Goal: Information Seeking & Learning: Find contact information

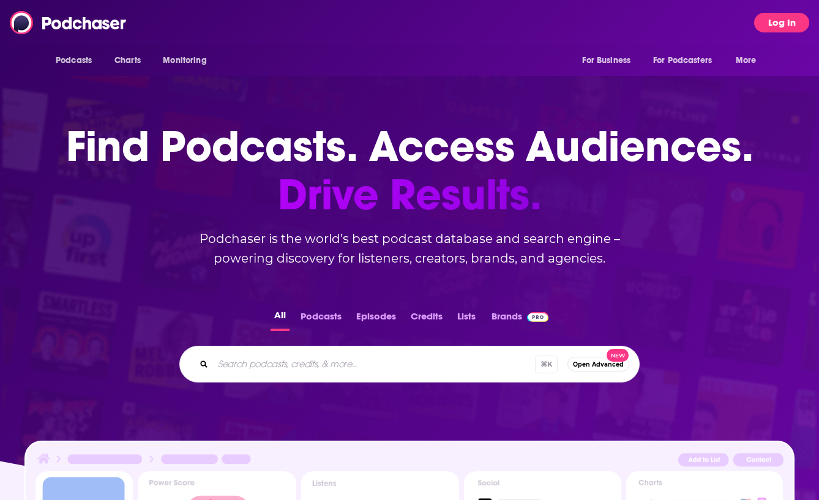
click at [784, 25] on button "Log In" at bounding box center [781, 23] width 55 height 20
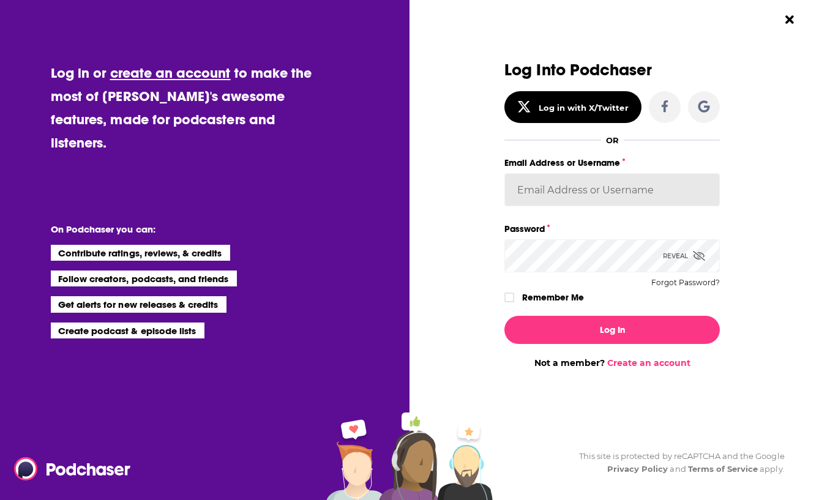
type input "FINNMadison"
click at [587, 200] on input "FINNMadison" at bounding box center [613, 189] width 216 height 33
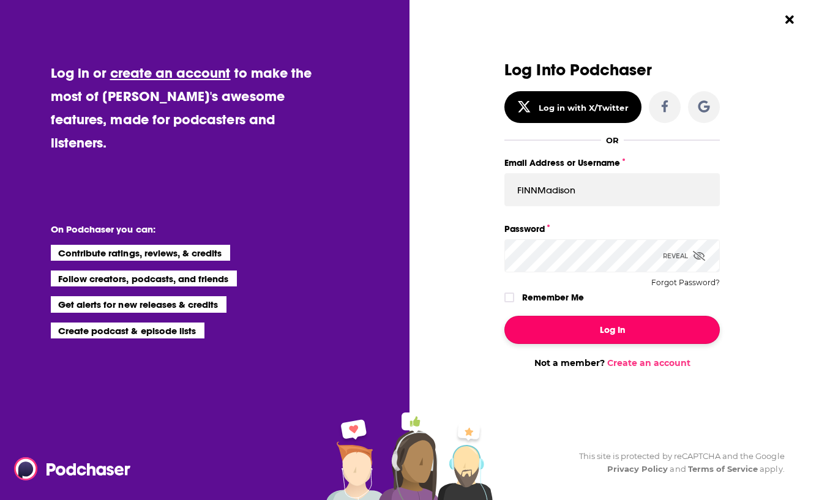
click at [588, 330] on button "Log In" at bounding box center [613, 330] width 216 height 28
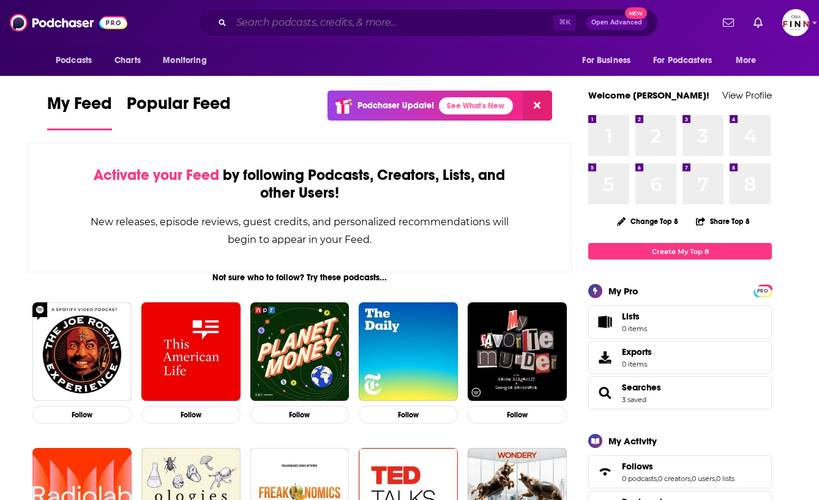
click at [293, 23] on input "Search podcasts, credits, & more..." at bounding box center [392, 23] width 322 height 20
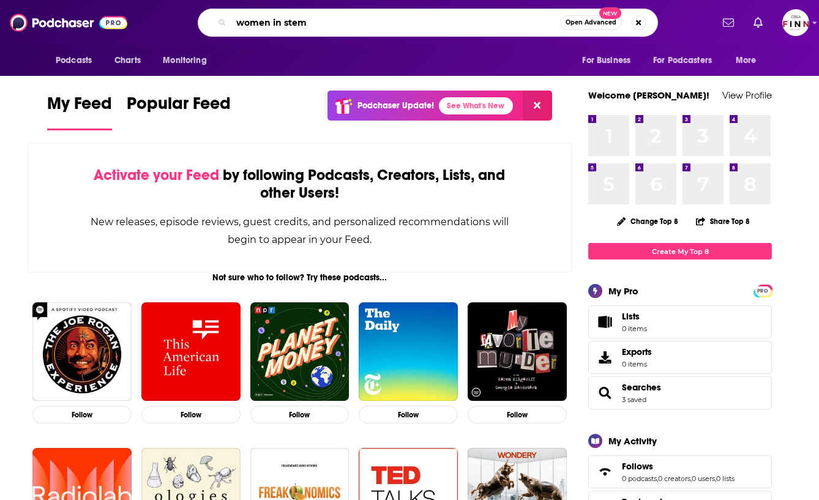
type input "women in stem"
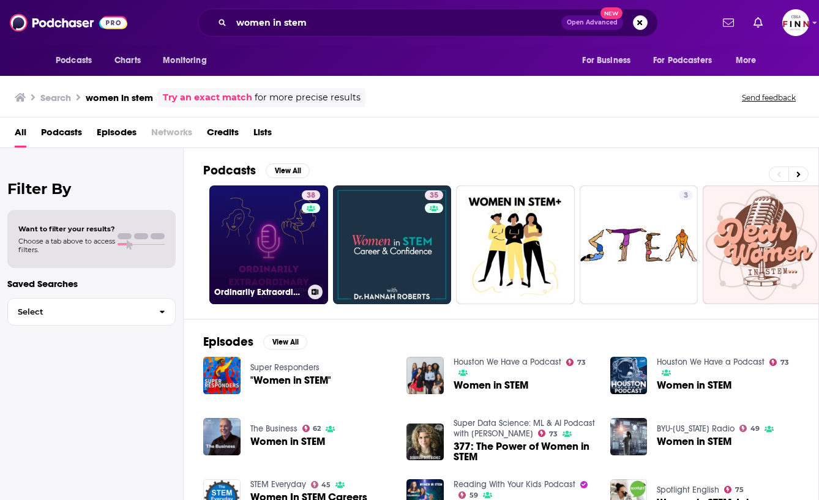
click at [276, 247] on link "38 Ordinarily Extraordinary - Conversations with women in STEM" at bounding box center [268, 245] width 119 height 119
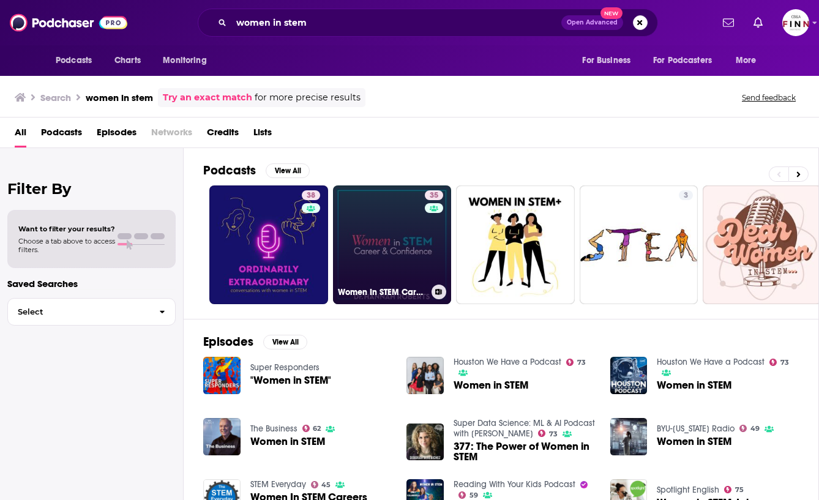
click at [389, 236] on link "35 Women In STEM Career & Confidence" at bounding box center [392, 245] width 119 height 119
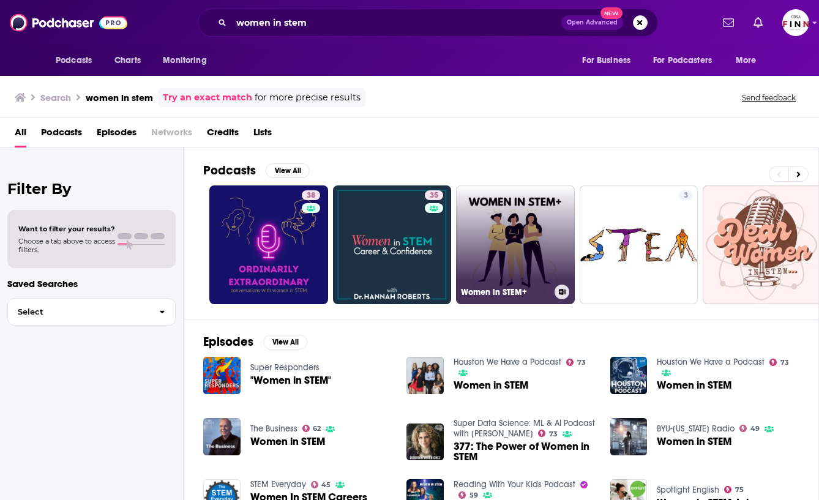
click at [513, 246] on link "Women in STEM+" at bounding box center [515, 245] width 119 height 119
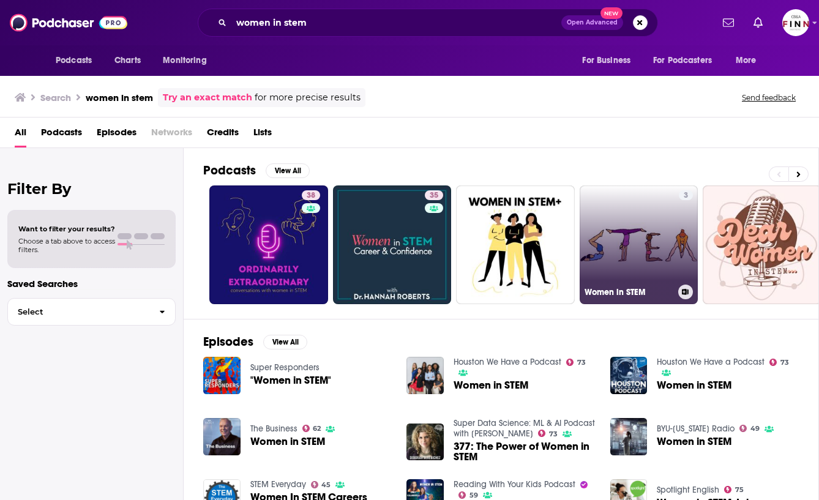
click at [644, 239] on link "3 Women in STEM" at bounding box center [639, 245] width 119 height 119
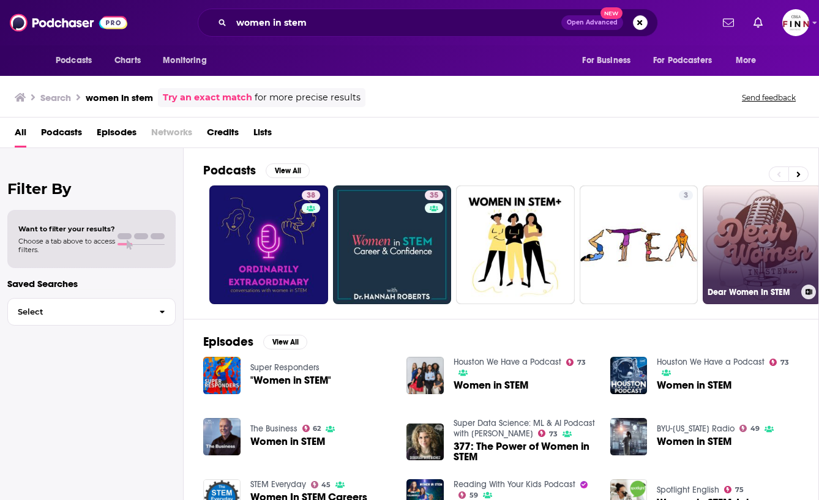
click at [762, 244] on link "Dear Women In STEM" at bounding box center [762, 245] width 119 height 119
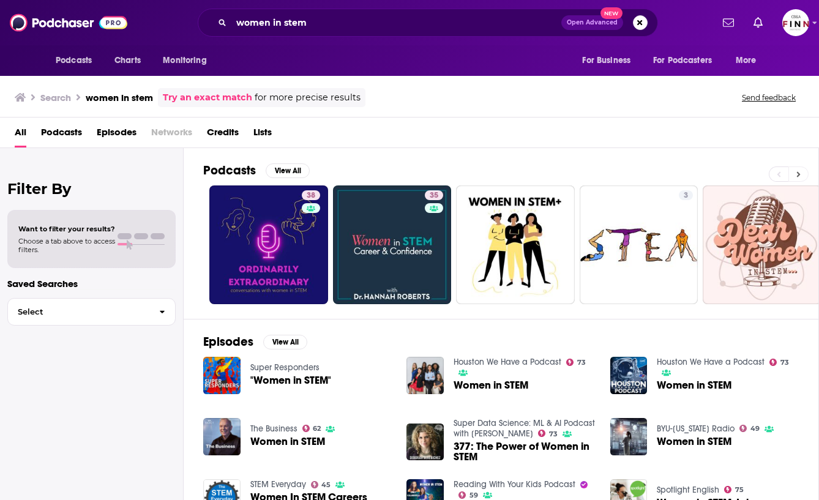
click at [802, 173] on button at bounding box center [799, 174] width 20 height 15
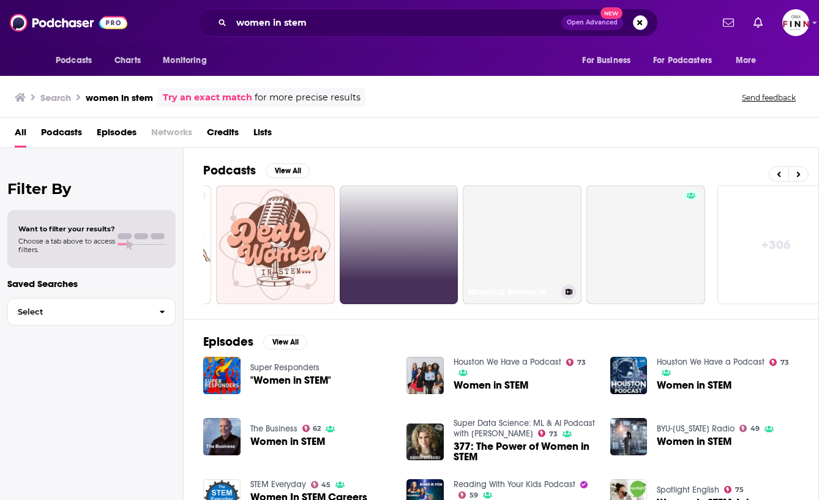
scroll to position [0, 509]
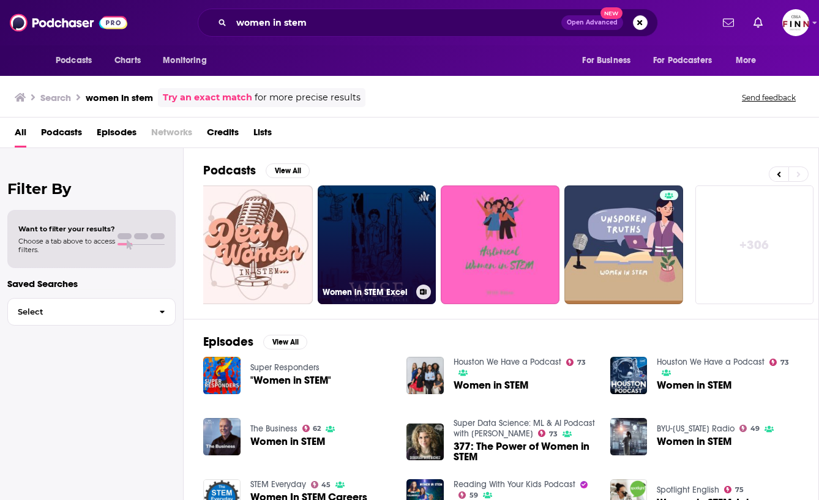
click at [356, 267] on link "Women in STEM Excel" at bounding box center [377, 245] width 119 height 119
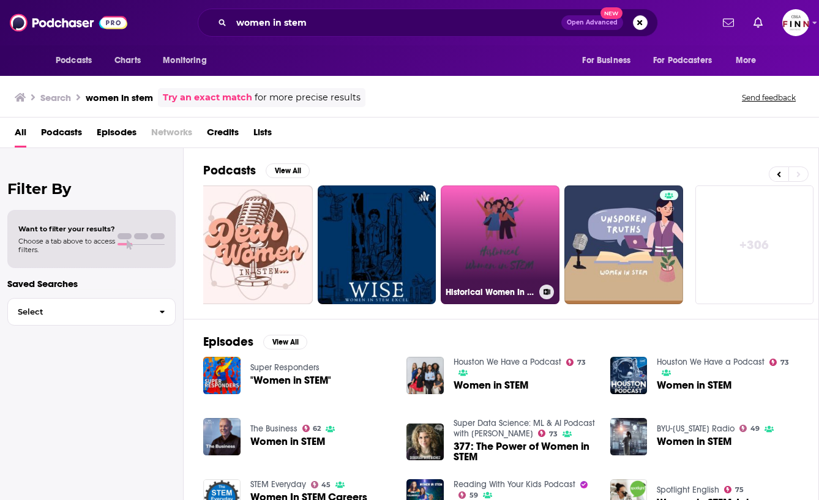
click at [491, 263] on link "Historical Women In STEM" at bounding box center [500, 245] width 119 height 119
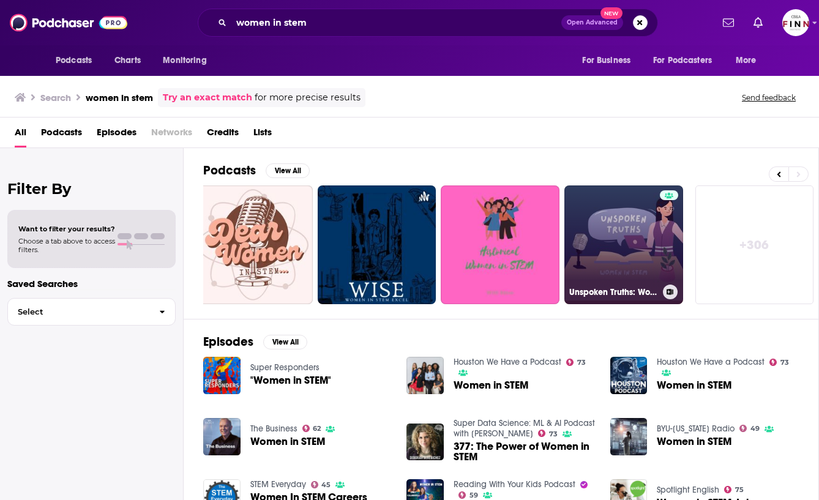
click at [604, 255] on link "Unspoken Truths: Women in STEM" at bounding box center [624, 245] width 119 height 119
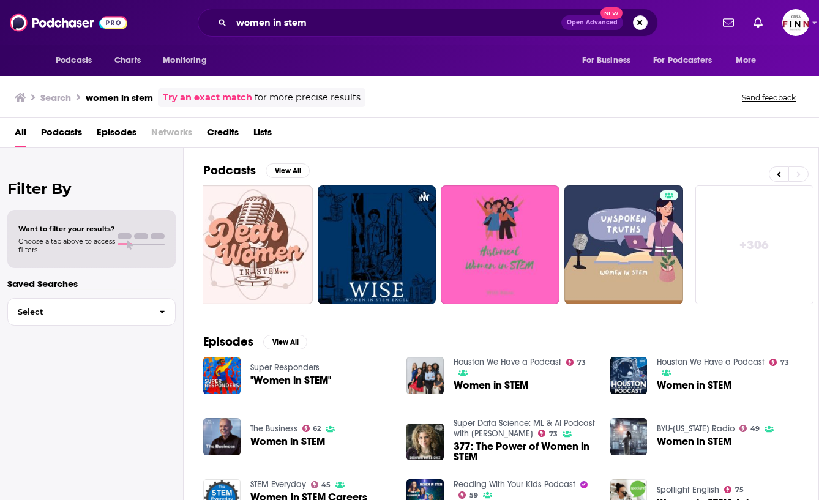
click at [72, 231] on span "Want to filter your results?" at bounding box center [66, 229] width 97 height 9
click at [75, 311] on span "Select" at bounding box center [78, 312] width 141 height 8
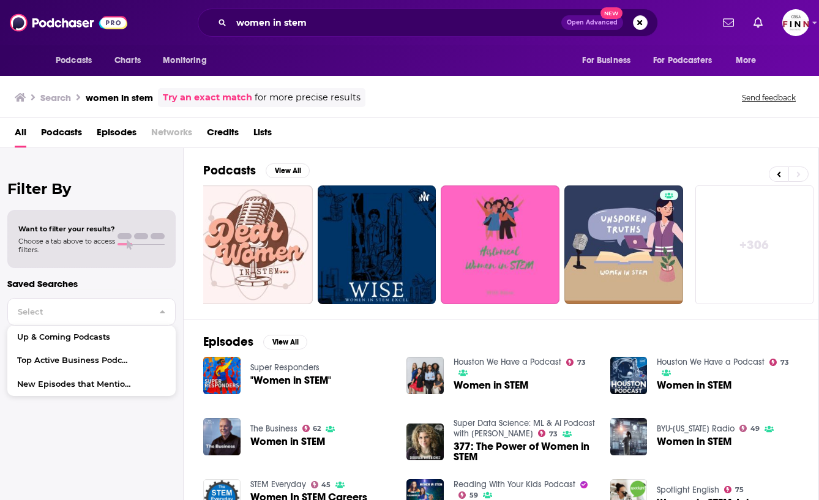
click at [91, 195] on h2 "Filter By" at bounding box center [91, 189] width 168 height 18
click at [91, 241] on span "Choose a tab above to access filters." at bounding box center [66, 245] width 97 height 17
click at [104, 201] on div "Filter By Want to filter your results? Choose a tab above to access filters. Sa…" at bounding box center [92, 398] width 184 height 500
click at [86, 141] on div "All Podcasts Episodes Networks Credits Lists" at bounding box center [412, 134] width 795 height 25
click at [62, 134] on span "Podcasts" at bounding box center [61, 134] width 41 height 25
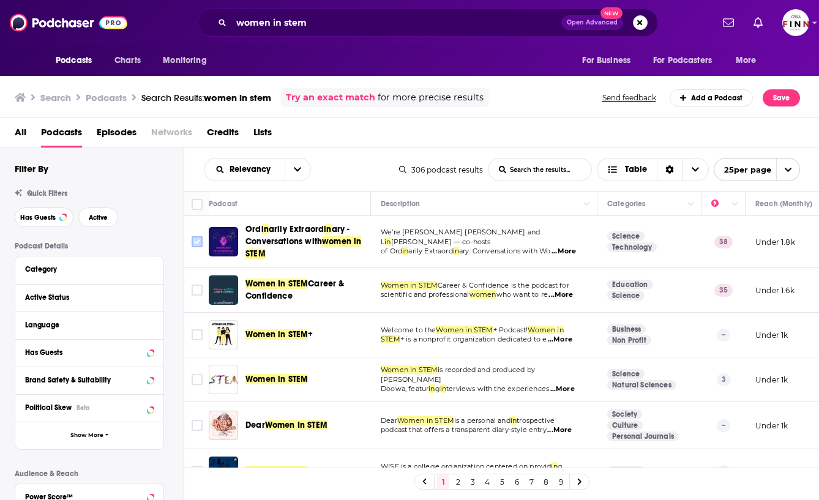
click at [200, 244] on input "Toggle select row" at bounding box center [197, 241] width 11 height 11
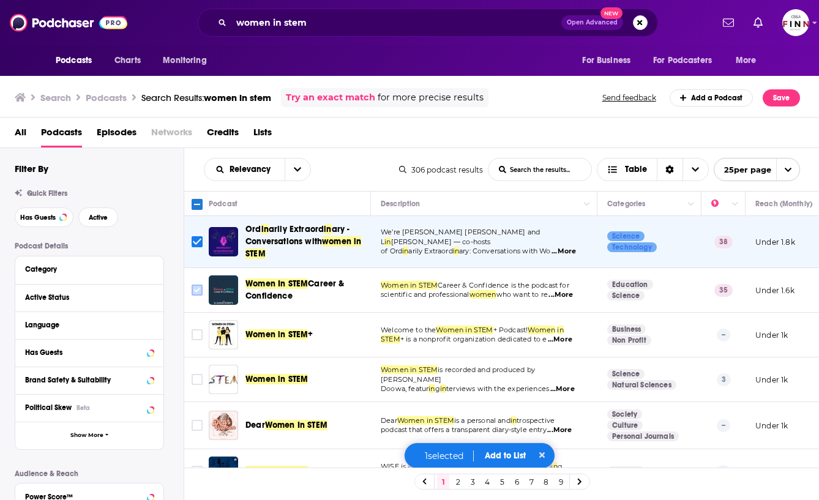
click at [192, 287] on input "Toggle select row" at bounding box center [197, 290] width 11 height 11
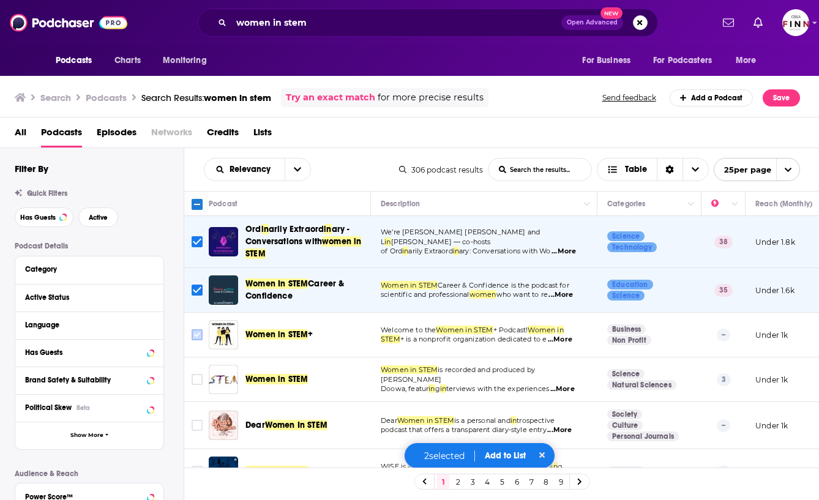
click at [190, 337] on icon "Toggle select row" at bounding box center [197, 335] width 15 height 15
click at [195, 376] on input "Toggle select row" at bounding box center [197, 379] width 11 height 11
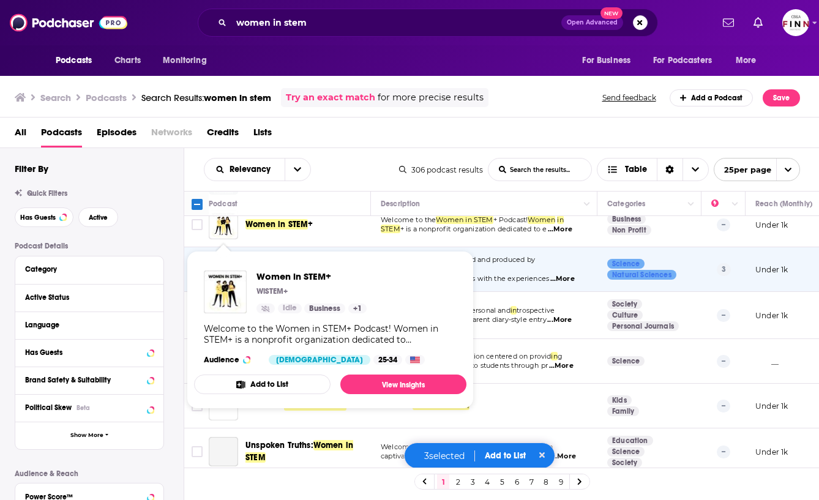
scroll to position [115, 0]
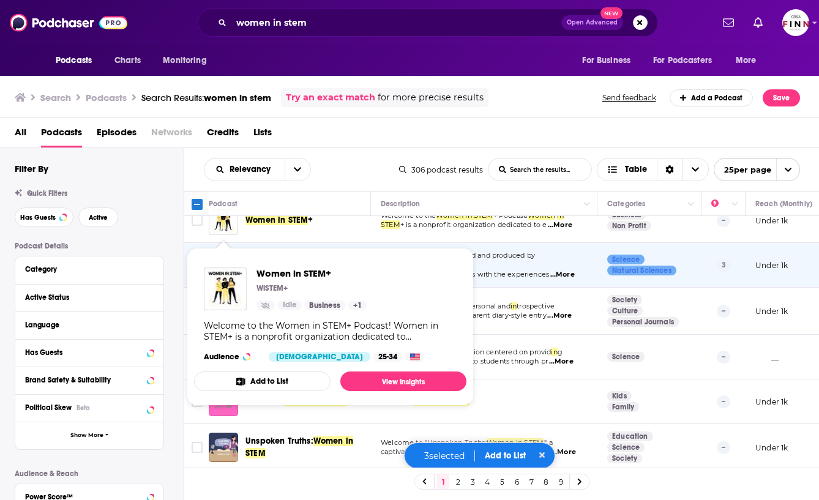
click at [167, 230] on div "Filter By Quick Filters Has Guests Active Podcast Details Category Active Statu…" at bounding box center [99, 430] width 169 height 534
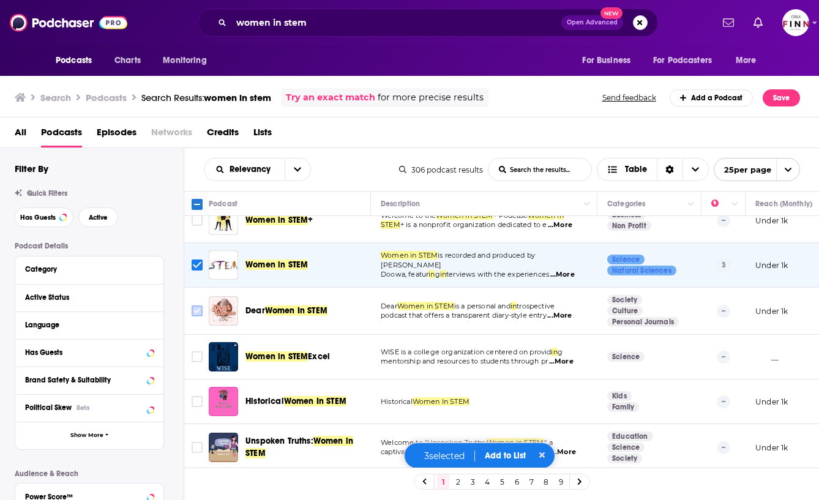
click at [198, 316] on input "Toggle select row" at bounding box center [197, 311] width 11 height 11
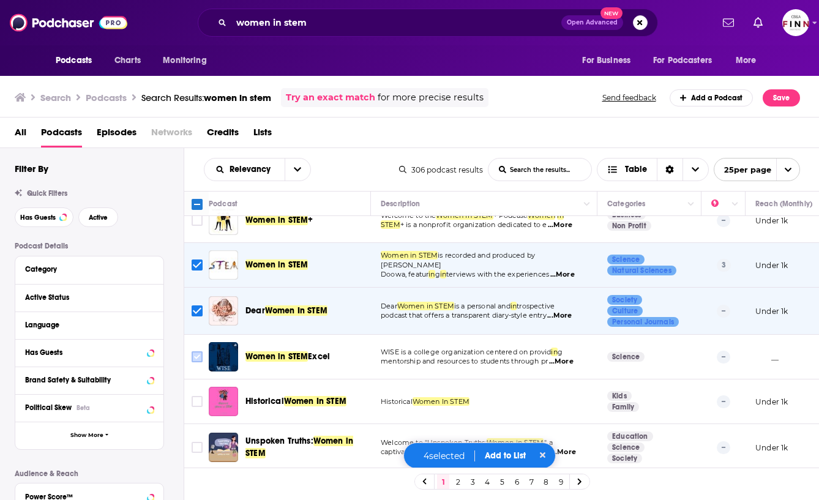
click at [197, 356] on input "Toggle select row" at bounding box center [197, 356] width 11 height 11
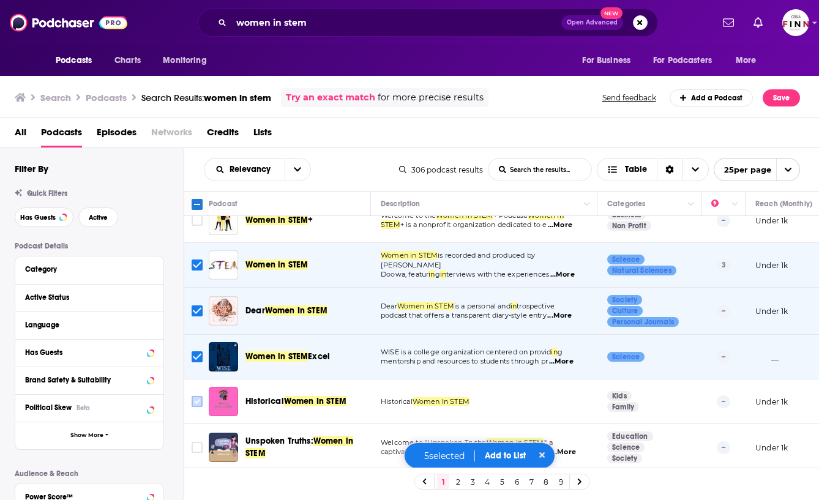
click at [194, 405] on input "Toggle select row" at bounding box center [197, 401] width 11 height 11
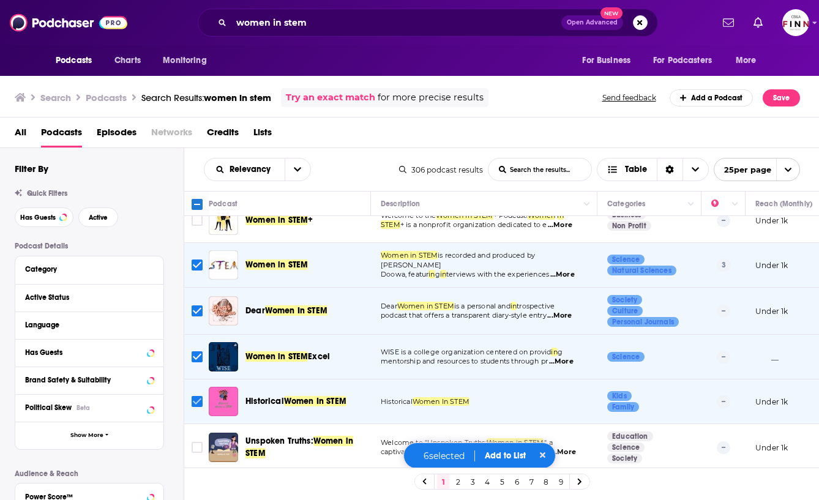
click at [195, 405] on input "Toggle select row" at bounding box center [197, 401] width 11 height 11
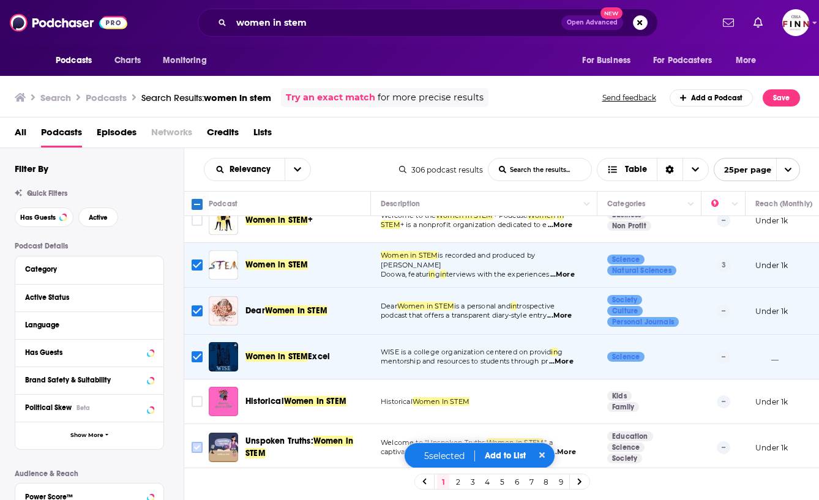
click at [198, 449] on input "Toggle select row" at bounding box center [197, 447] width 11 height 11
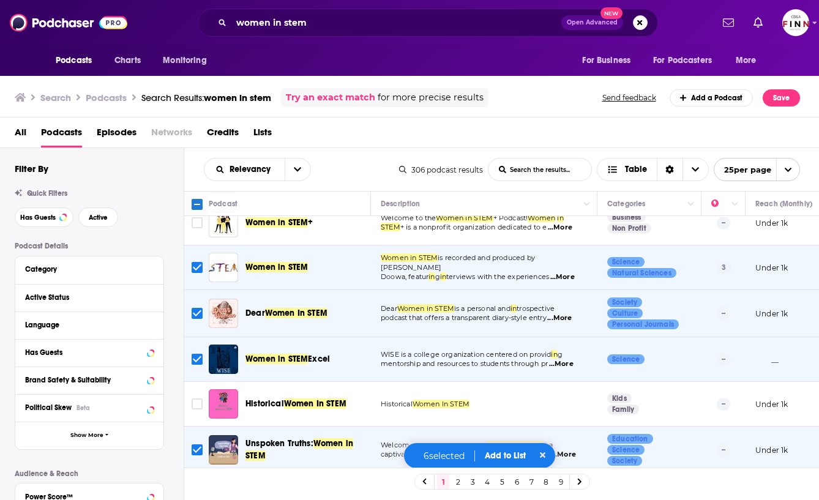
scroll to position [113, 0]
click at [198, 359] on input "Toggle select row" at bounding box center [197, 358] width 11 height 11
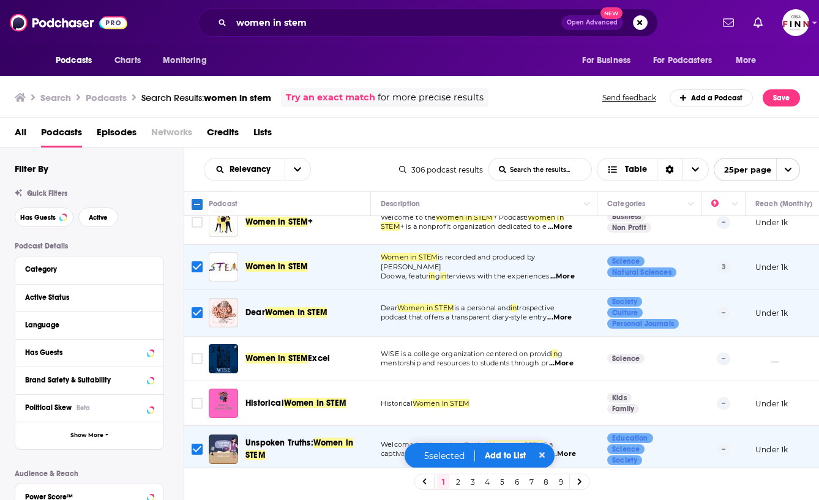
click at [194, 451] on input "Toggle select row" at bounding box center [197, 449] width 11 height 11
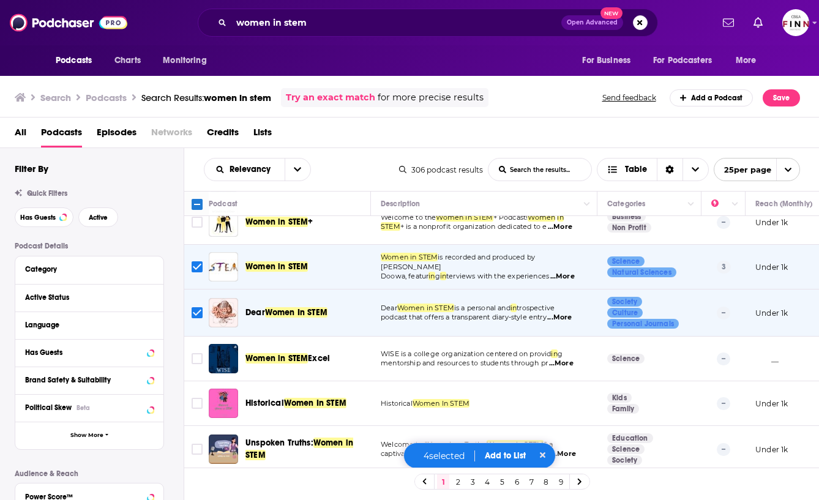
click at [200, 309] on input "Toggle select row" at bounding box center [197, 312] width 11 height 11
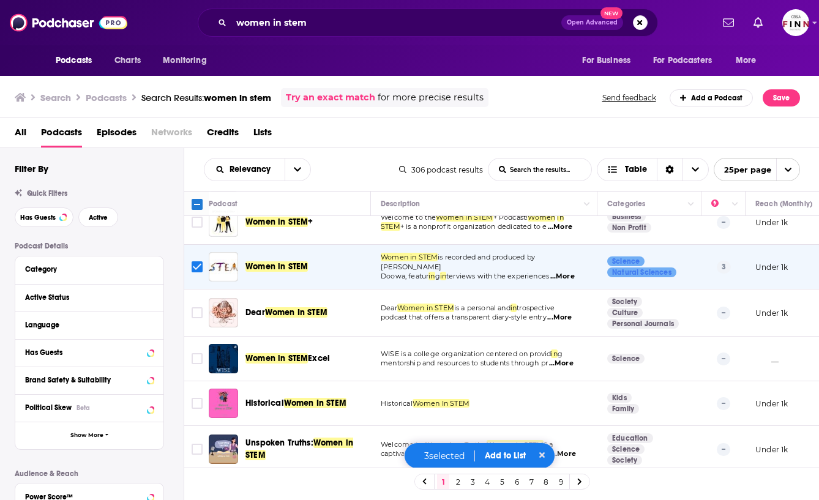
click at [198, 273] on icon "Toggle select row" at bounding box center [197, 267] width 15 height 15
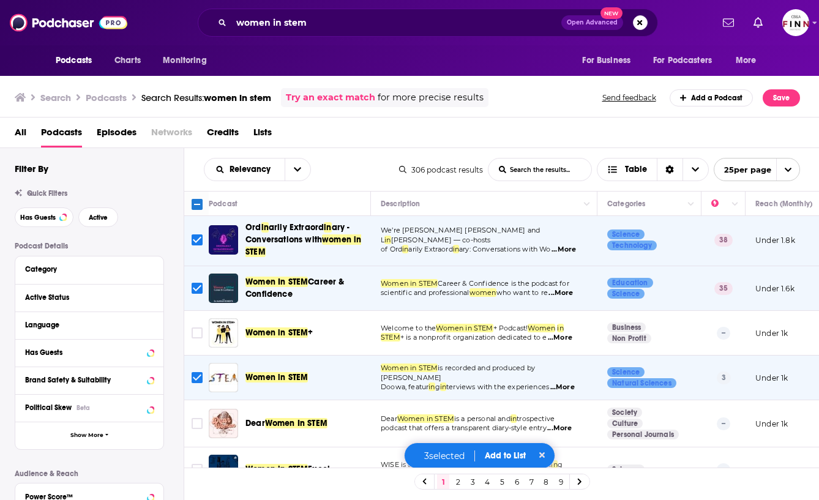
scroll to position [0, 0]
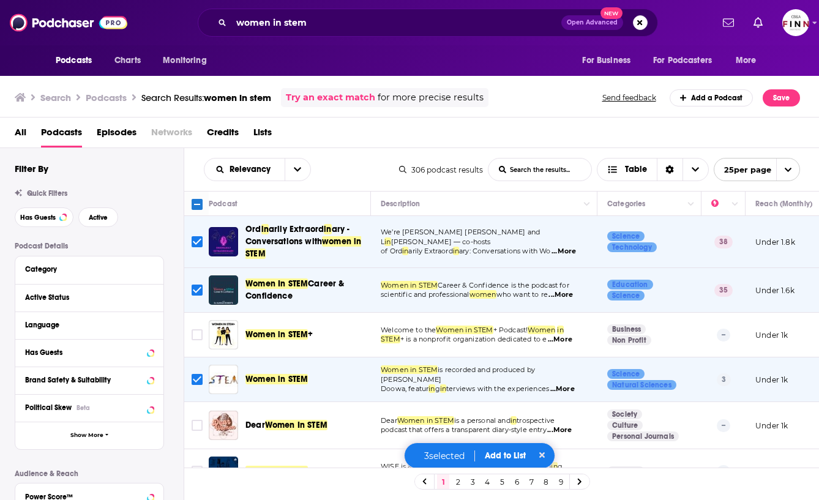
click at [196, 377] on input "Toggle select row" at bounding box center [197, 379] width 11 height 11
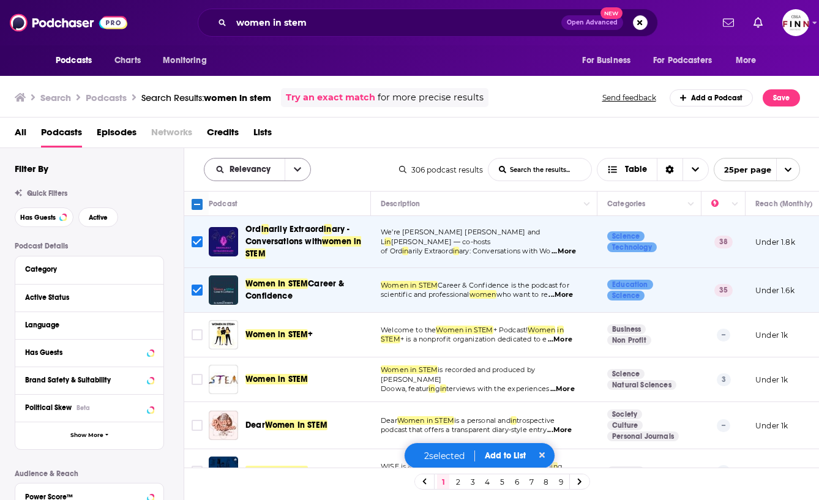
click at [294, 165] on icon "open menu" at bounding box center [297, 169] width 7 height 9
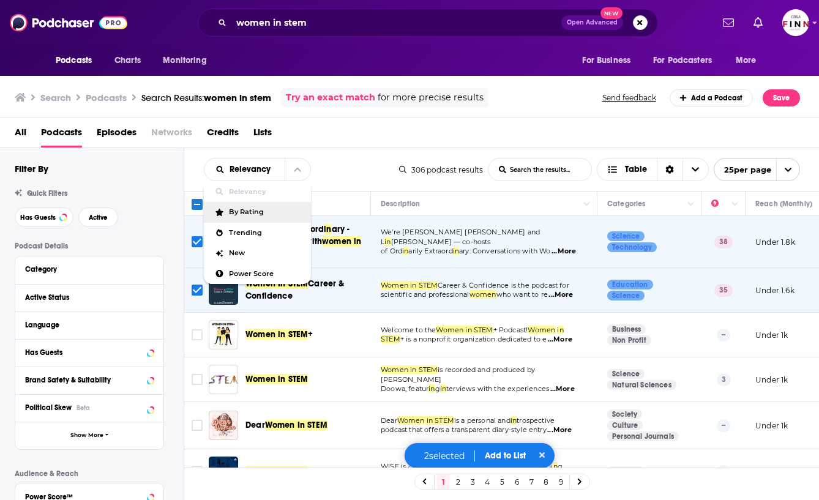
click at [247, 210] on span "By Rating" at bounding box center [265, 212] width 72 height 7
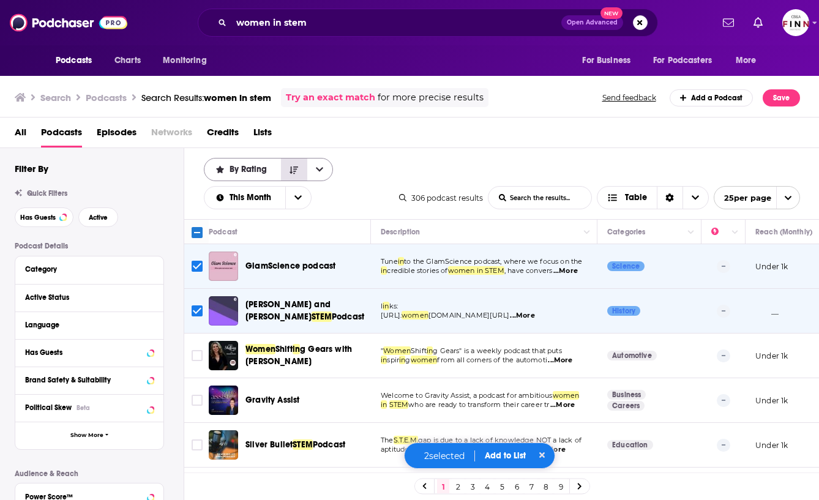
click at [290, 167] on icon "Sort Direction" at bounding box center [294, 170] width 9 height 9
click at [296, 175] on button "Sort Direction" at bounding box center [294, 170] width 26 height 22
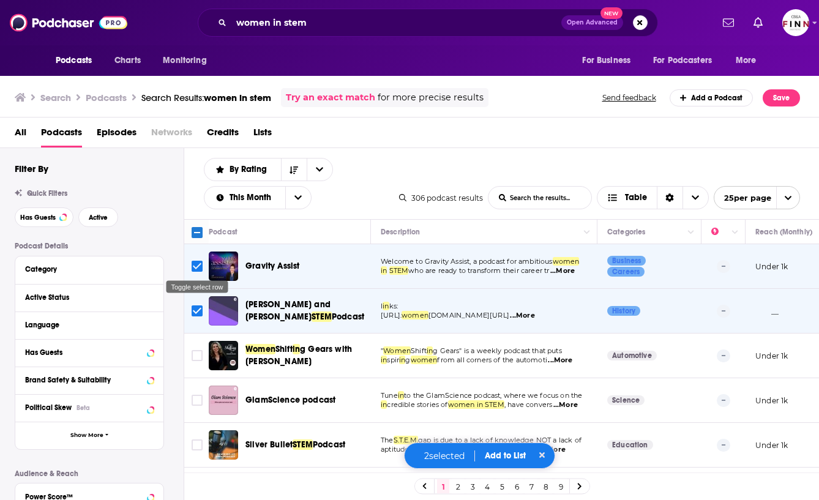
click at [198, 269] on input "Toggle select row" at bounding box center [197, 266] width 11 height 11
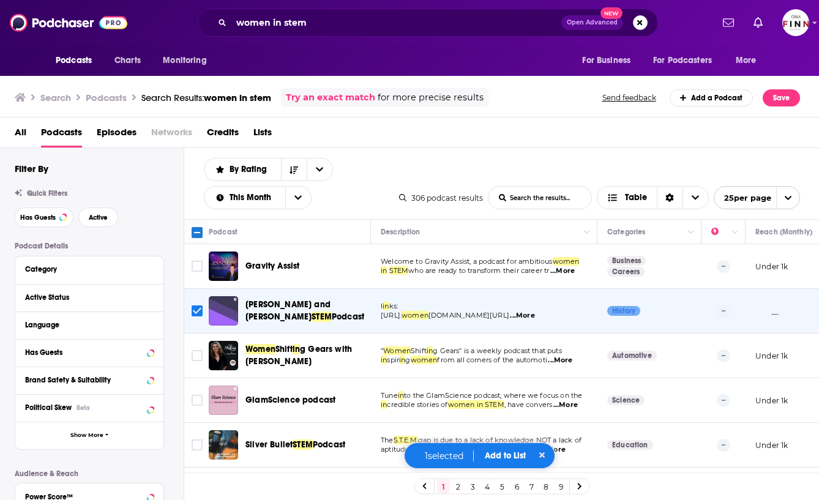
click at [197, 310] on input "Toggle select row" at bounding box center [197, 311] width 11 height 11
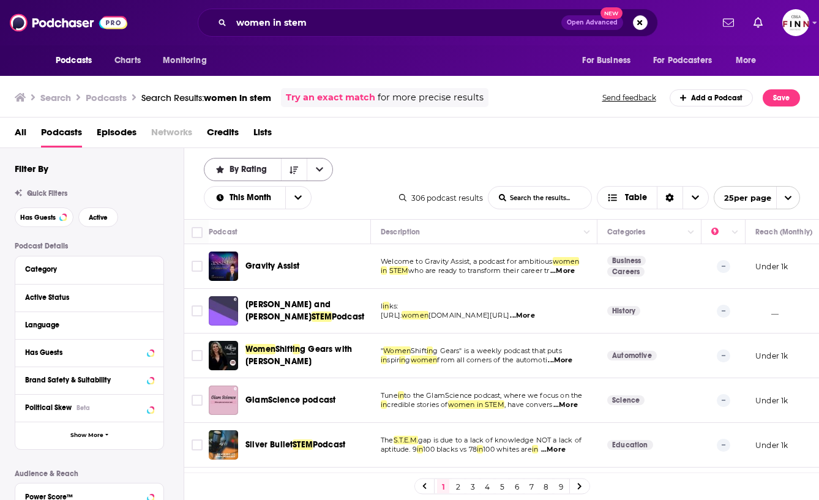
click at [272, 170] on span "By Rating" at bounding box center [243, 169] width 77 height 9
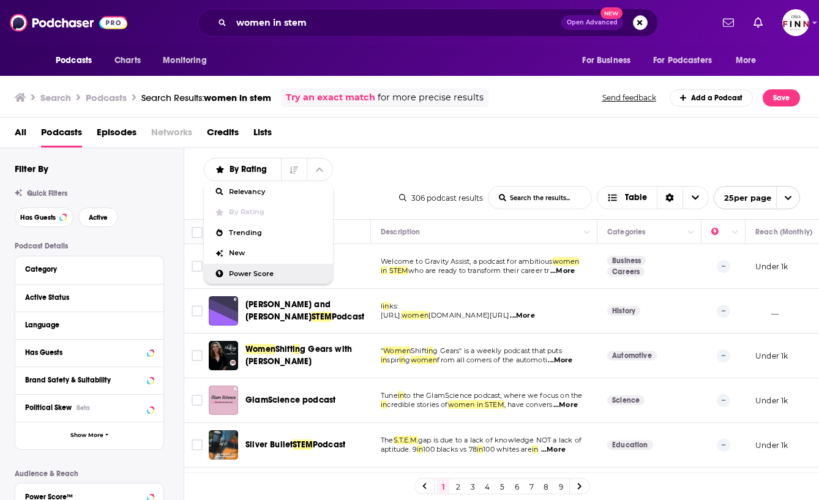
click at [252, 276] on span "Power Score" at bounding box center [276, 274] width 94 height 7
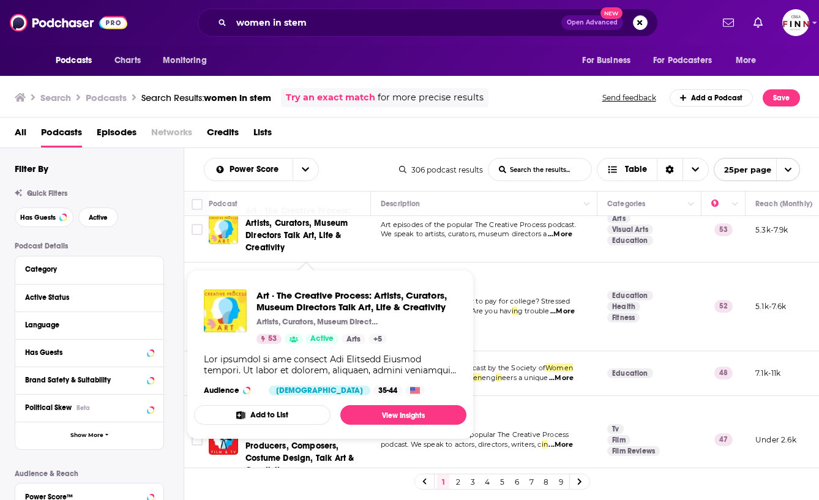
scroll to position [31, 0]
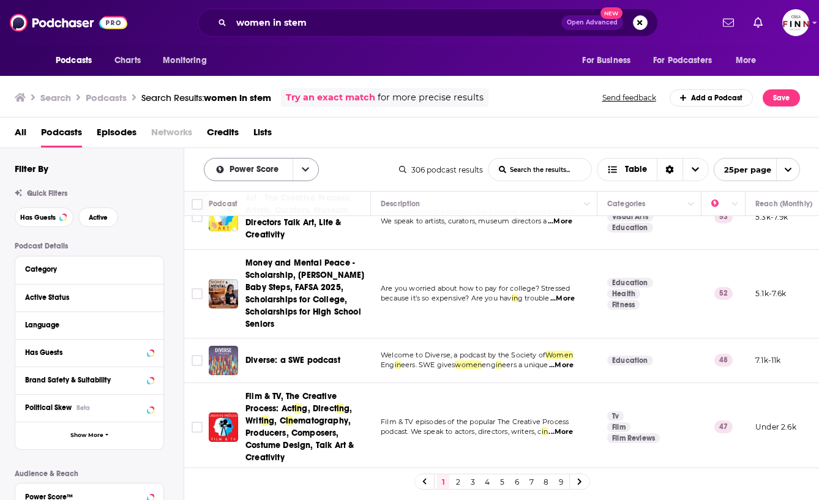
click at [265, 168] on span "Power Score" at bounding box center [256, 169] width 53 height 9
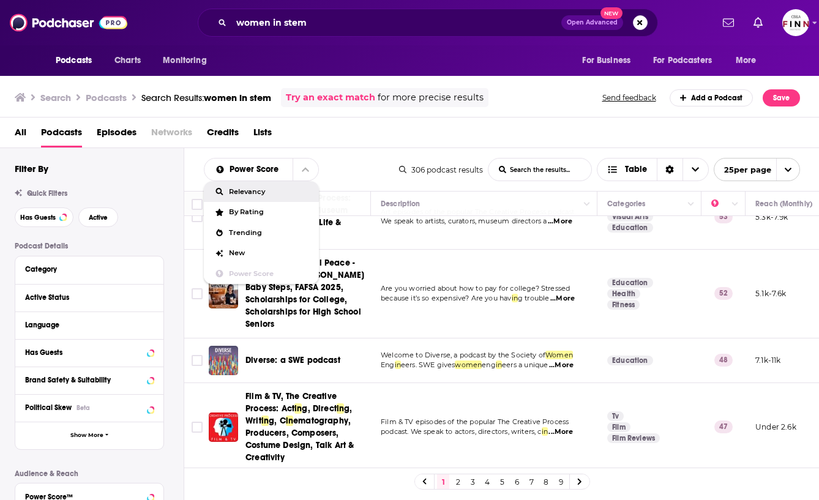
click at [261, 189] on span "Relevancy" at bounding box center [269, 192] width 80 height 7
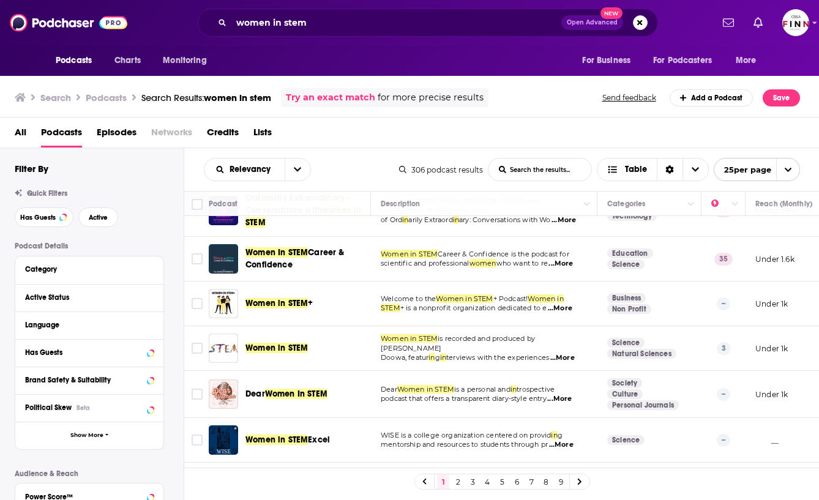
scroll to position [0, 0]
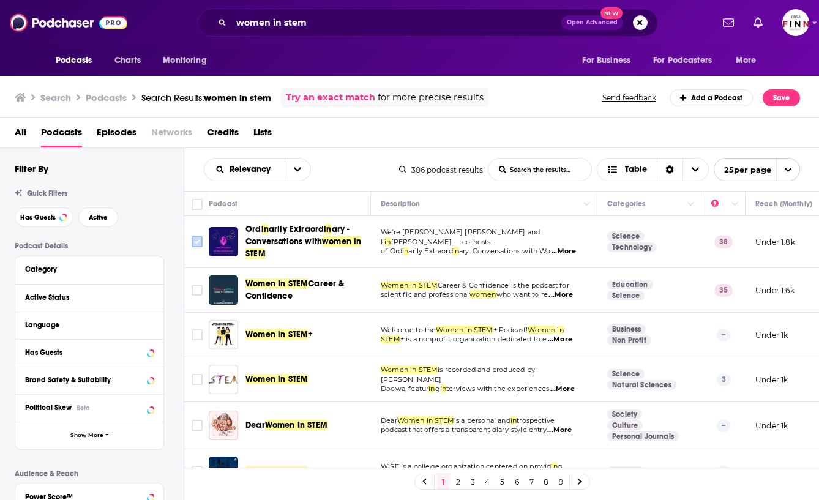
click at [200, 242] on input "Toggle select row" at bounding box center [197, 241] width 11 height 11
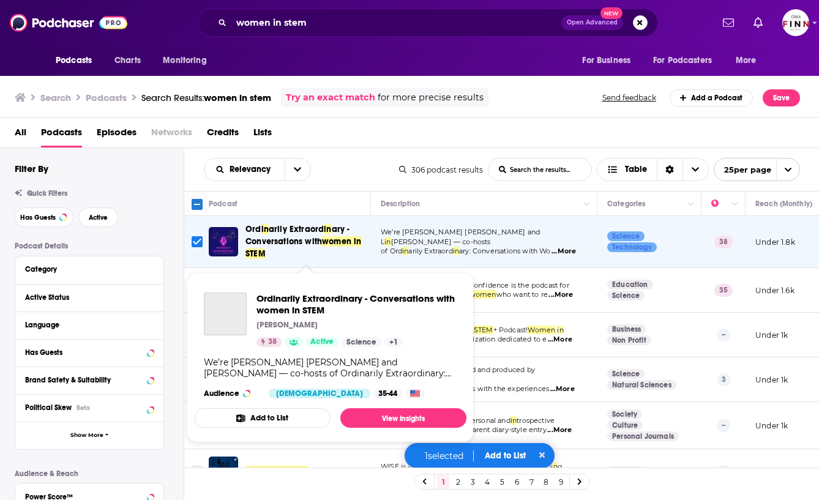
click at [263, 230] on span "in" at bounding box center [264, 229] width 7 height 10
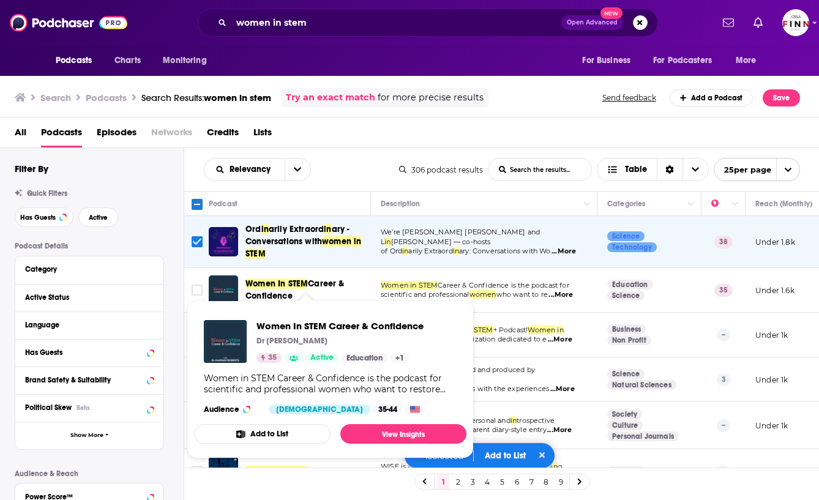
click at [274, 287] on span "Women In STEM" at bounding box center [277, 284] width 62 height 10
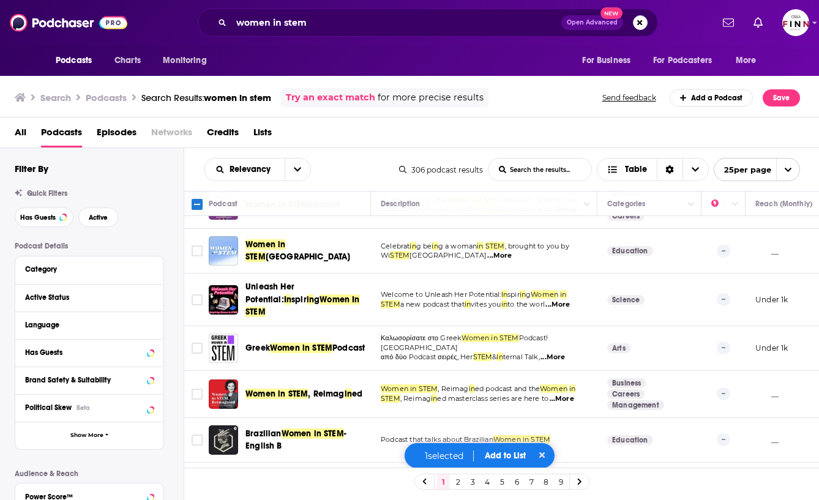
scroll to position [907, 0]
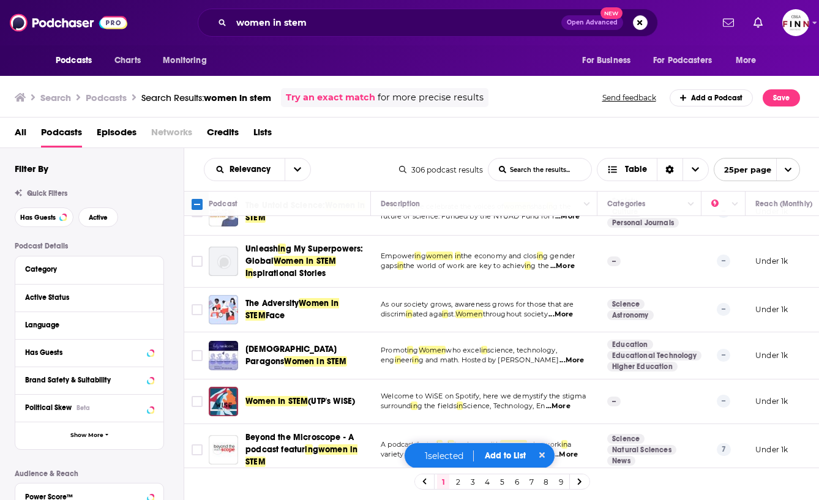
click at [457, 484] on link "2" at bounding box center [458, 482] width 12 height 15
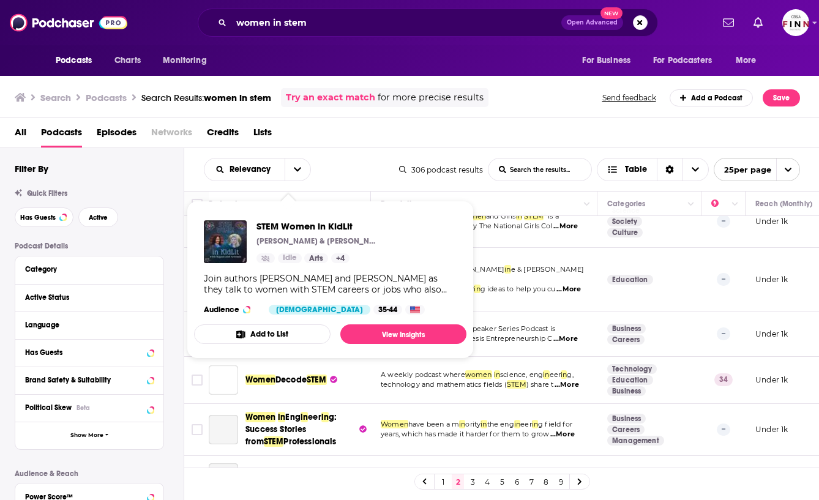
scroll to position [269, 0]
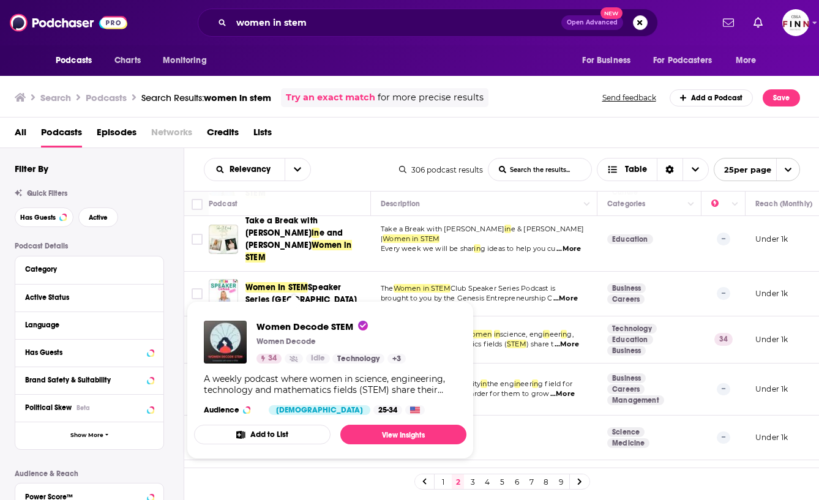
click at [168, 302] on div "Podcast Details Category Active Status Language Has Guests Brand Safety & Suita…" at bounding box center [99, 459] width 169 height 435
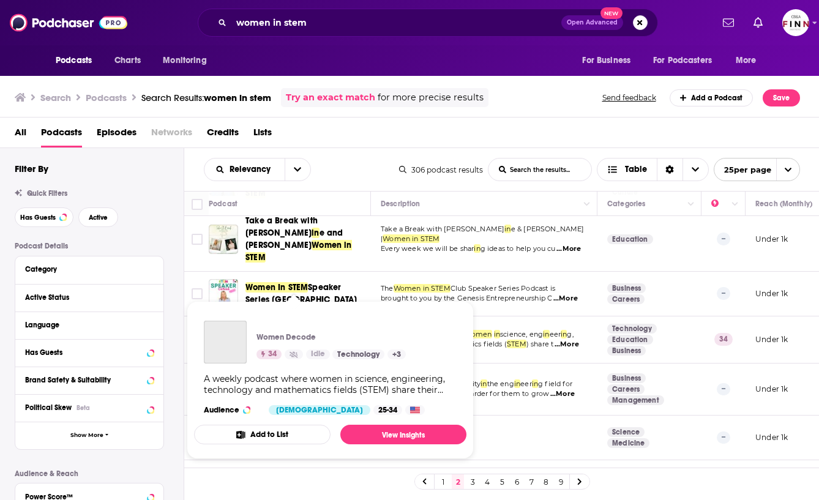
click at [265, 314] on div "Podcasts Charts Monitoring women in stem Open Advanced New For Business For Pod…" at bounding box center [409, 250] width 819 height 500
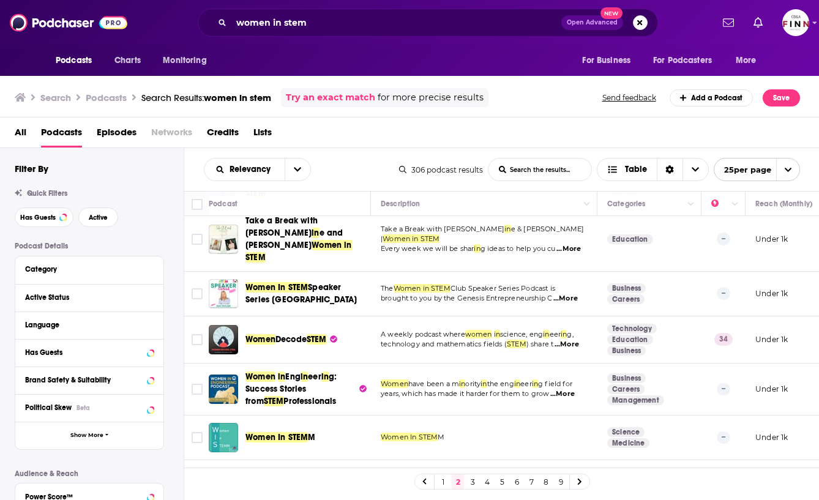
click at [528, 340] on span ") share t" at bounding box center [541, 344] width 28 height 9
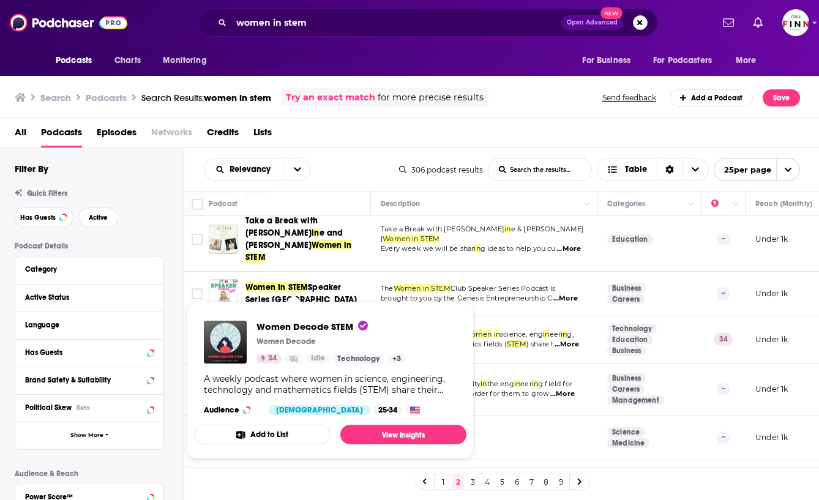
click at [310, 312] on div "Women Decode STEM Women Decode 34 Idle Technology + 3 A weekly podcast where wo…" at bounding box center [330, 368] width 272 height 114
click at [306, 326] on span "Women Decode STEM" at bounding box center [312, 327] width 111 height 12
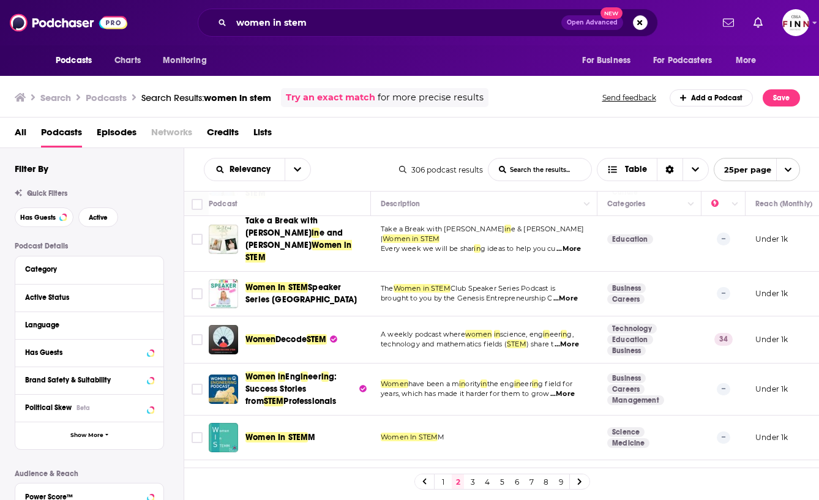
click at [164, 216] on div "Has Guests Active" at bounding box center [99, 218] width 169 height 20
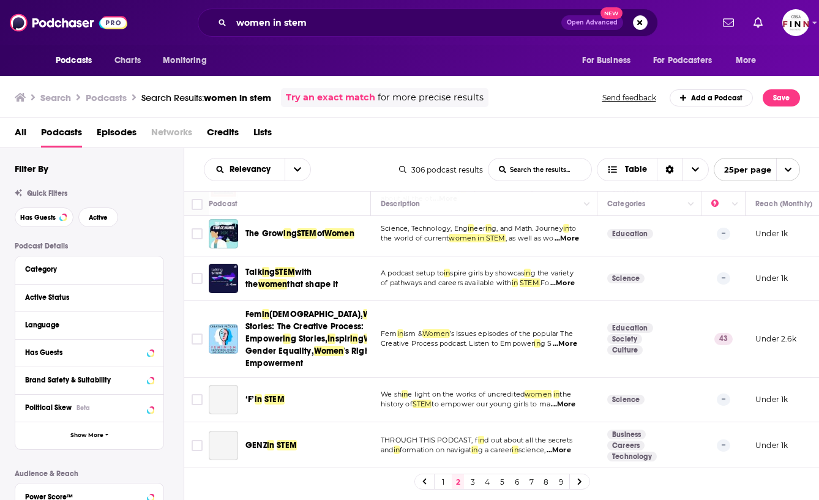
scroll to position [870, 0]
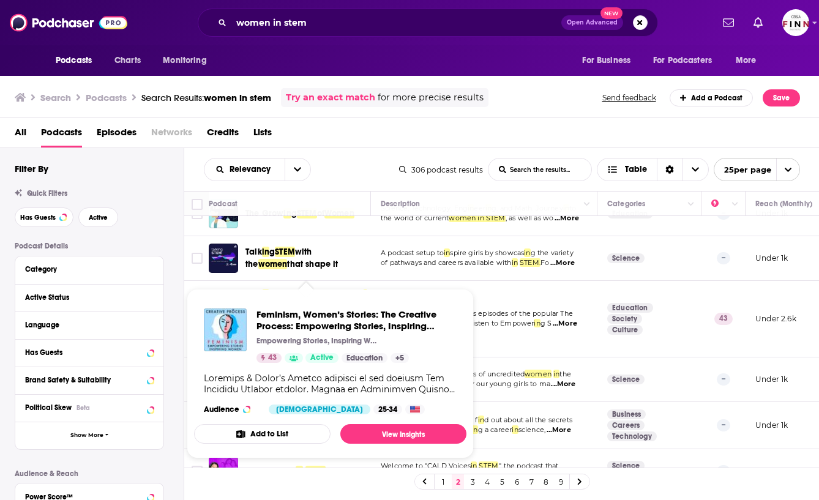
click at [301, 289] on span "Feminism, Women’s Stories: The Creative Process: Empowering Stories, Inspiring …" at bounding box center [330, 374] width 272 height 170
click at [309, 328] on span "Feminism, Women’s Stories: The Creative Process: Empowering Stories, Inspiring …" at bounding box center [357, 320] width 200 height 23
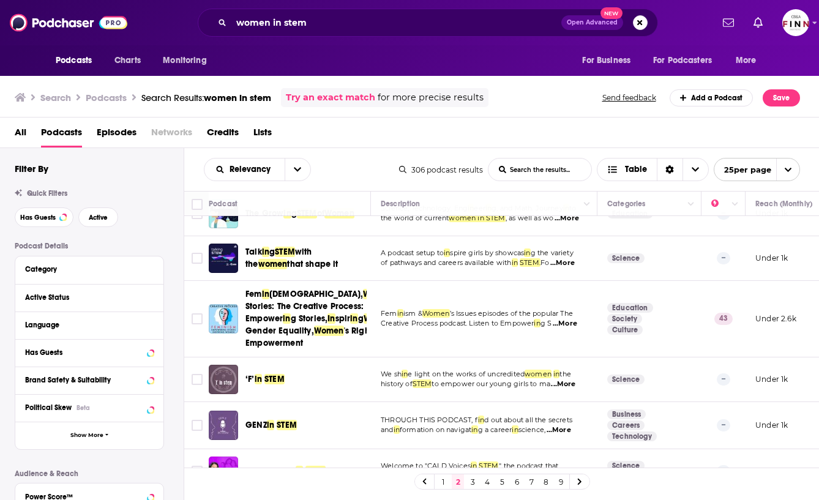
scroll to position [963, 0]
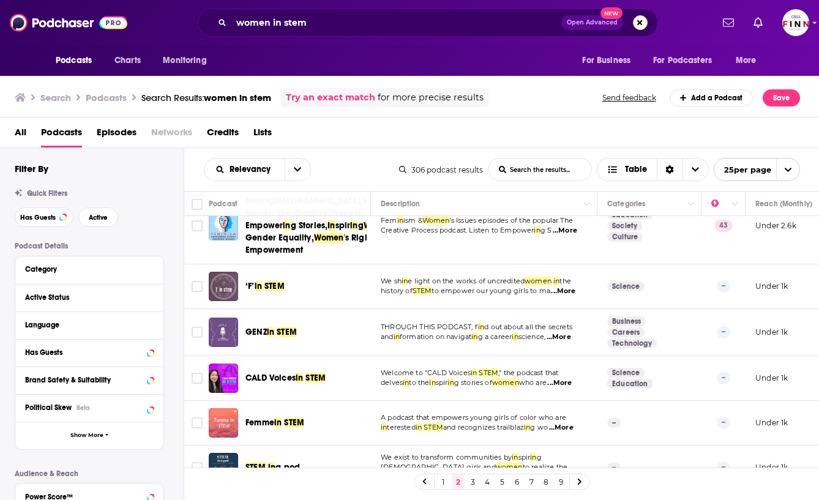
click at [473, 484] on link "3" at bounding box center [473, 482] width 12 height 15
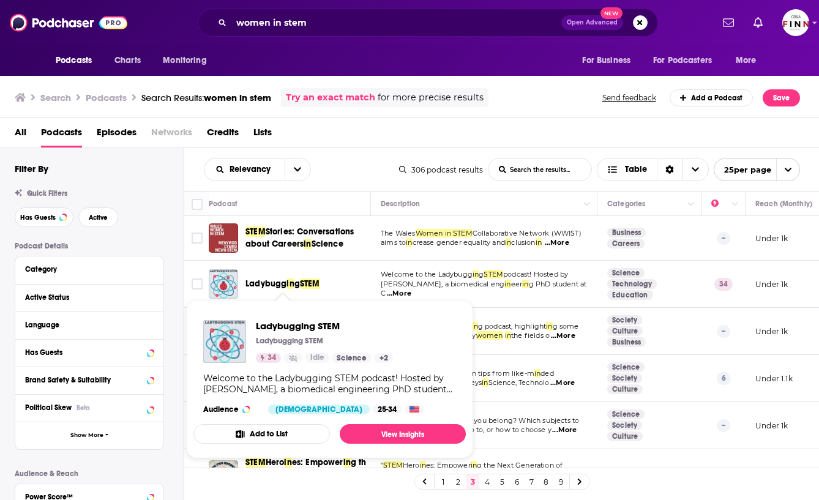
click at [291, 287] on span "in" at bounding box center [290, 284] width 7 height 10
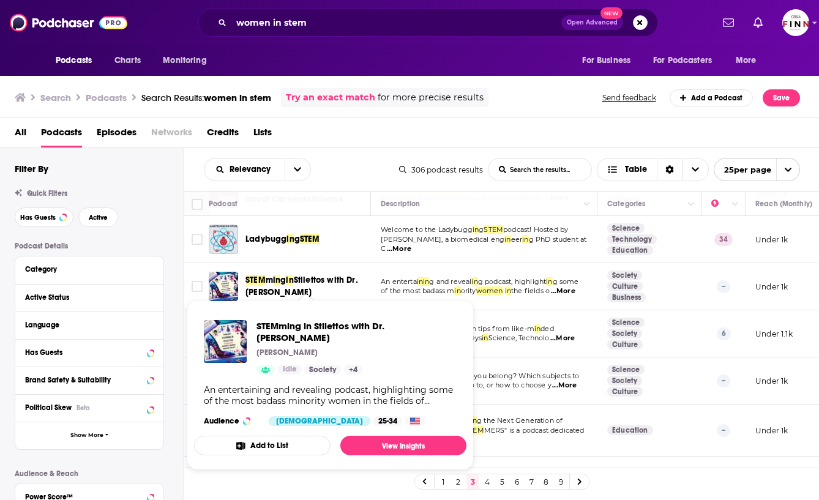
scroll to position [45, 0]
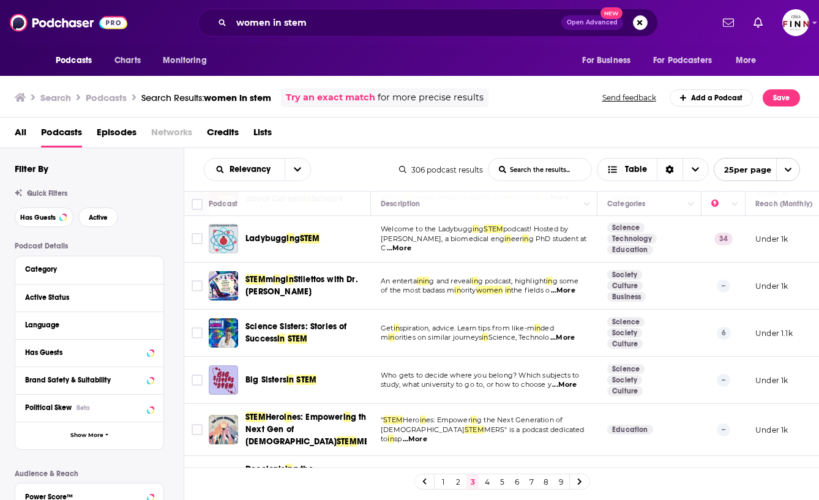
click at [489, 481] on link "4" at bounding box center [487, 482] width 12 height 15
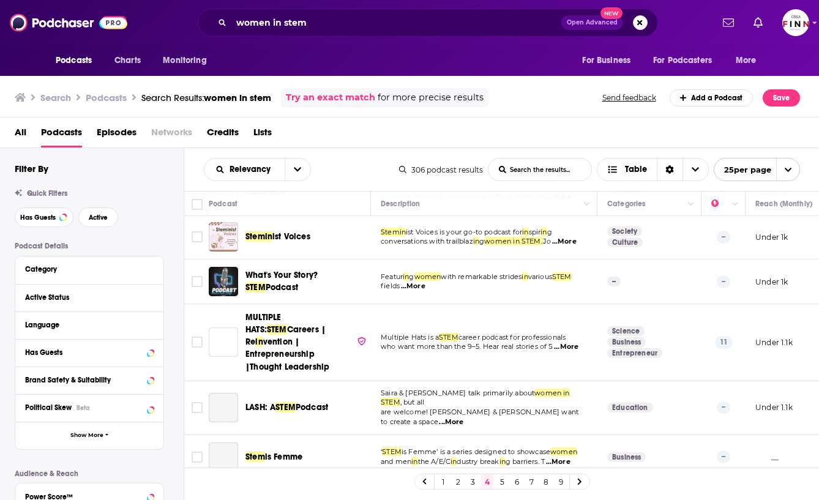
scroll to position [902, 0]
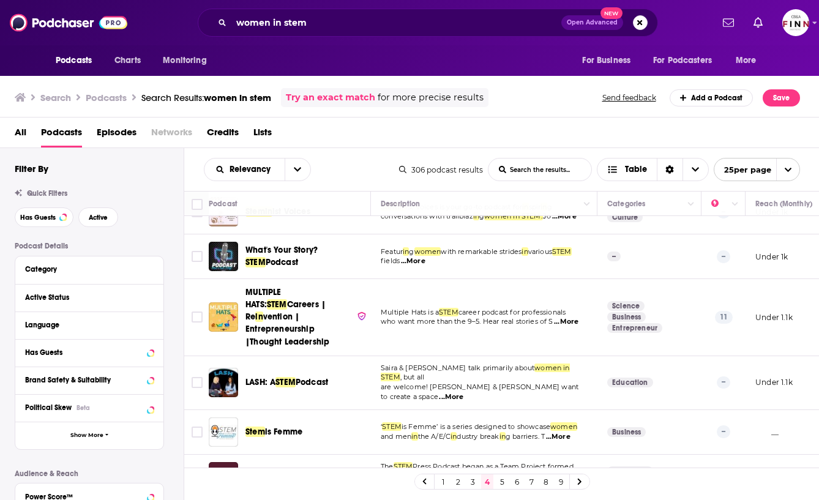
click at [501, 479] on link "5" at bounding box center [502, 482] width 12 height 15
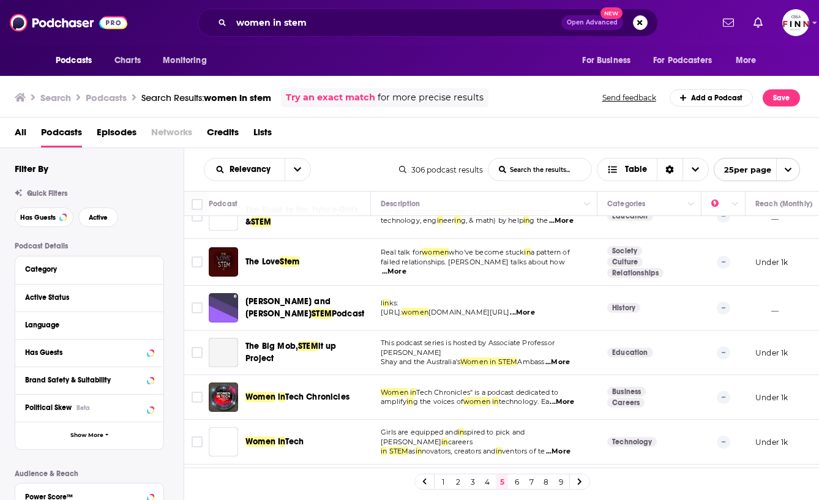
scroll to position [880, 0]
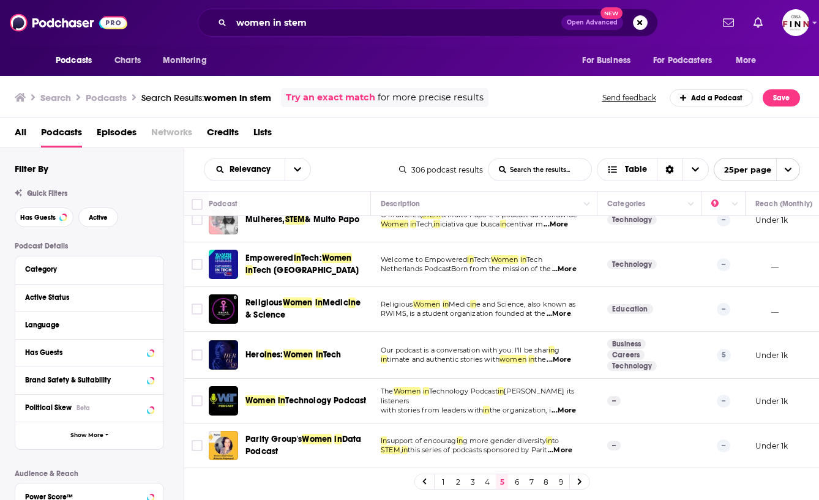
click at [515, 482] on link "6" at bounding box center [517, 482] width 12 height 15
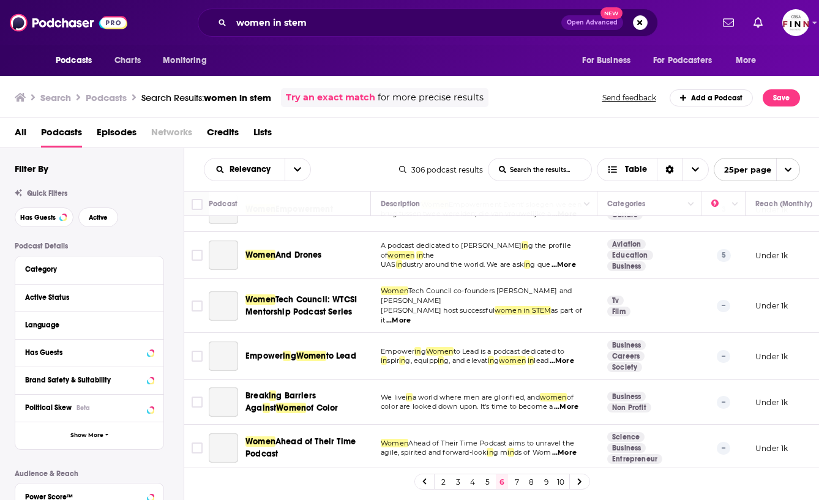
scroll to position [909, 0]
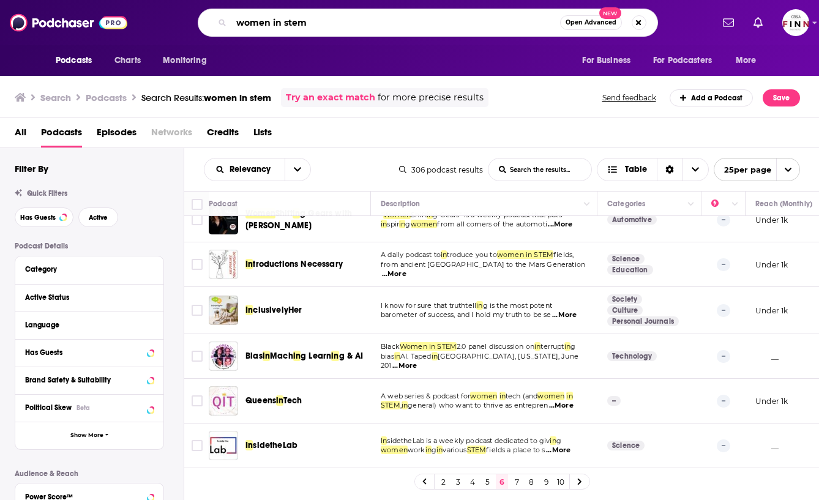
drag, startPoint x: 310, startPoint y: 20, endPoint x: 283, endPoint y: 20, distance: 26.9
click at [283, 20] on input "women in stem" at bounding box center [395, 23] width 329 height 20
type input "women in tech"
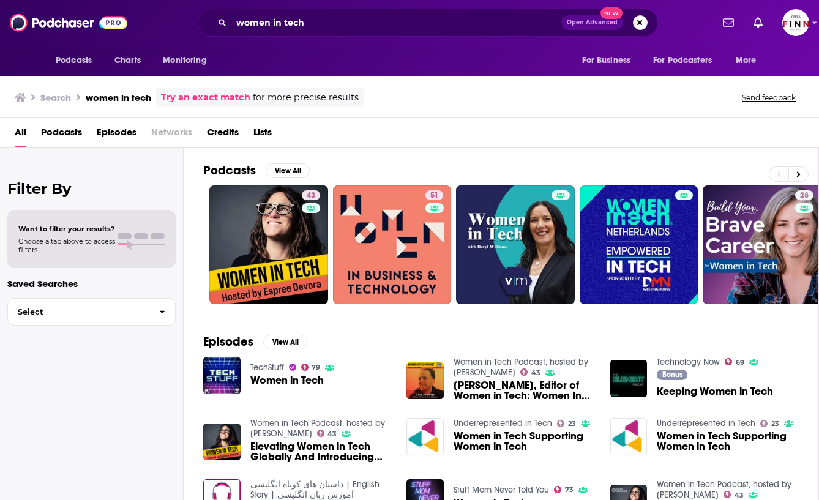
click at [66, 129] on span "Podcasts" at bounding box center [61, 134] width 41 height 25
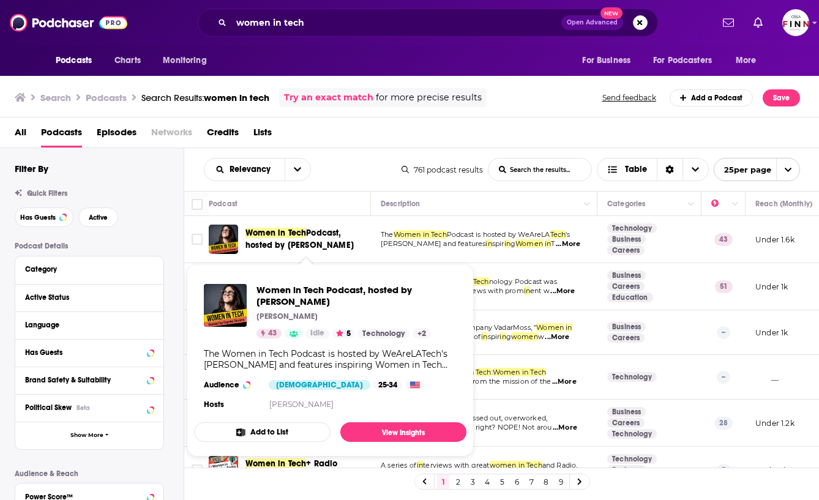
click at [298, 249] on span "Podcast, hosted by Espree Devora" at bounding box center [300, 239] width 108 height 23
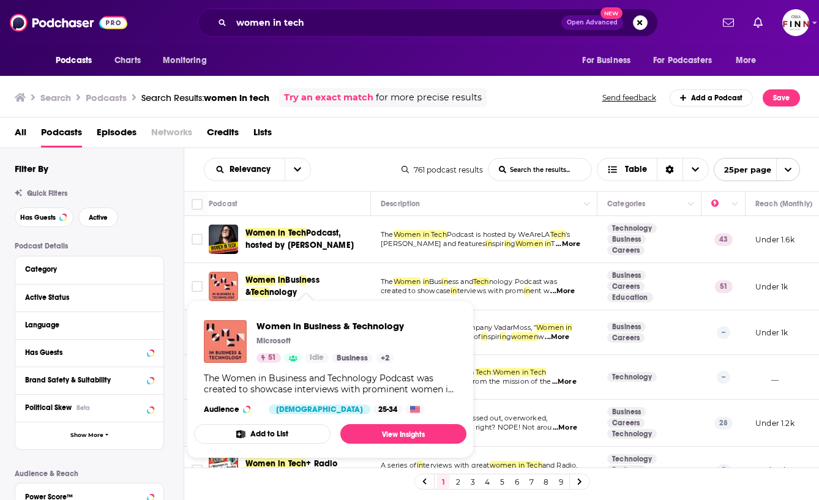
click at [298, 280] on span "Bus" at bounding box center [292, 280] width 14 height 10
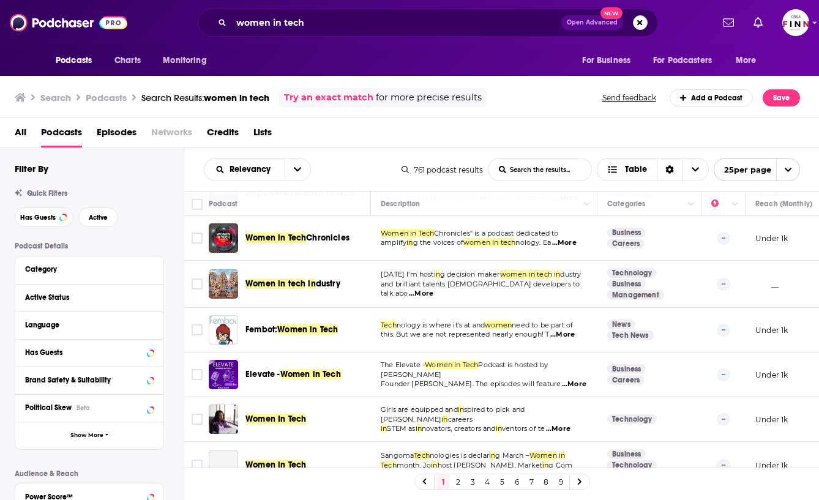
scroll to position [890, 0]
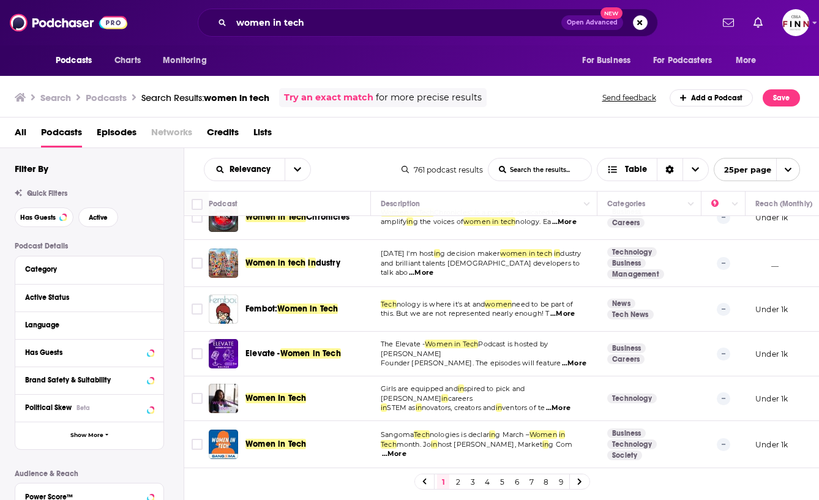
click at [460, 478] on link "2" at bounding box center [458, 482] width 12 height 15
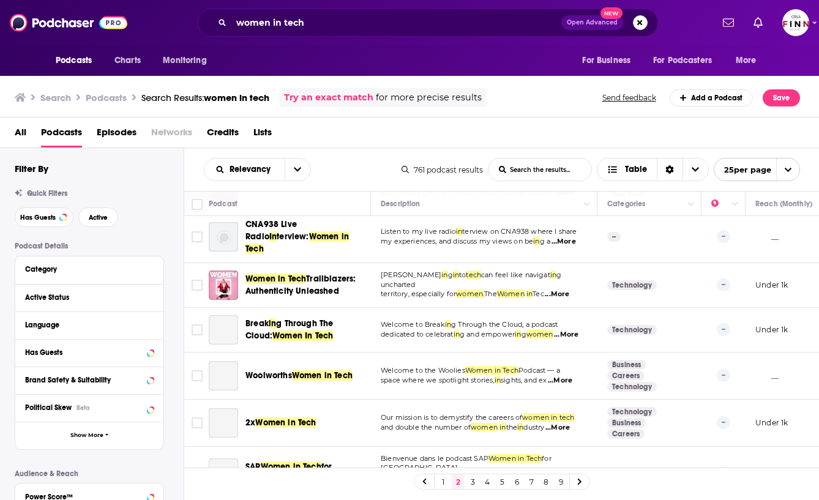
scroll to position [890, 0]
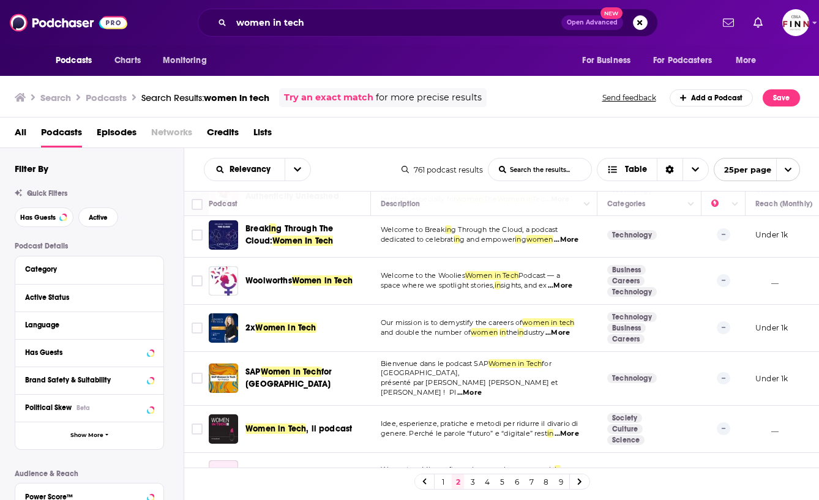
click at [473, 482] on link "3" at bounding box center [473, 482] width 12 height 15
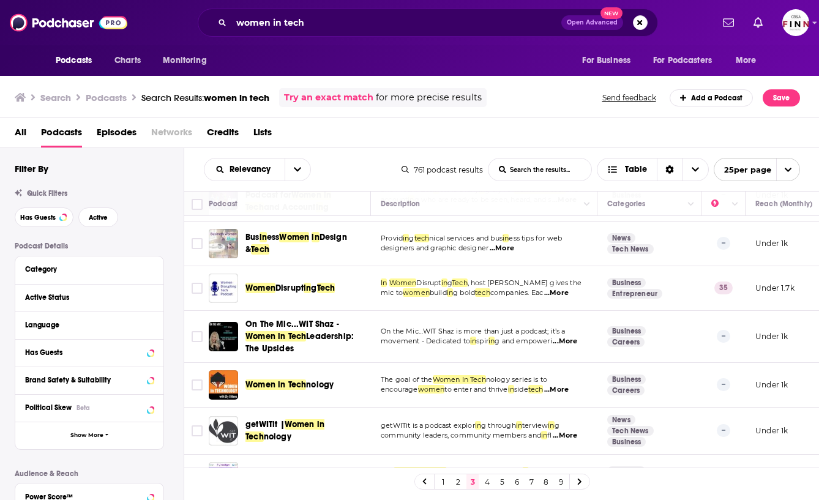
scroll to position [538, 0]
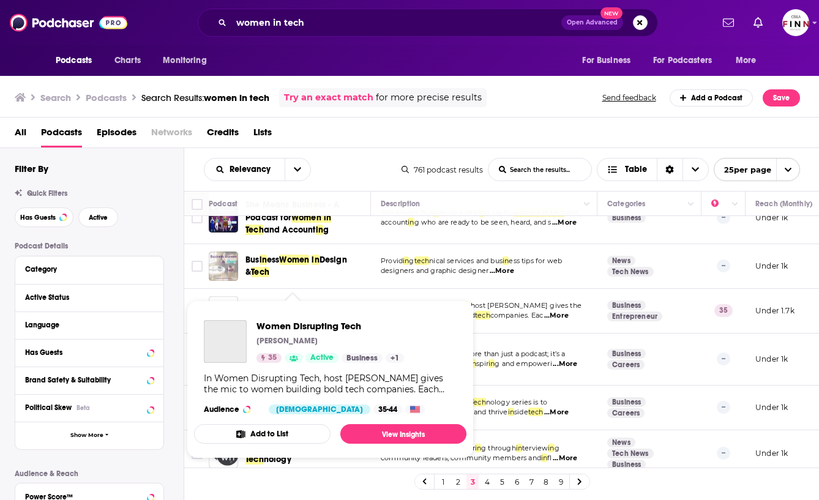
click at [304, 297] on span "Women Disrupting Tech Dirkjan Hupkes 35 Active Business + 1 In Women Disrupting…" at bounding box center [330, 379] width 287 height 173
click at [307, 326] on span "Women Disrupting Tech" at bounding box center [331, 326] width 148 height 12
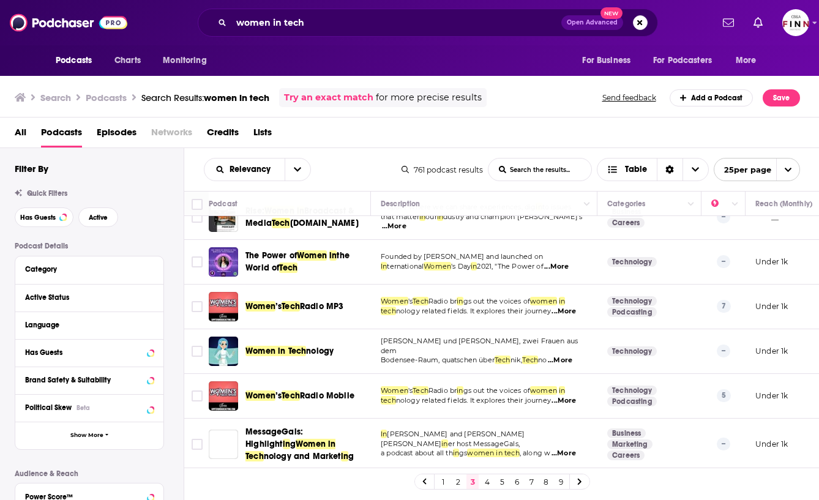
scroll to position [897, 0]
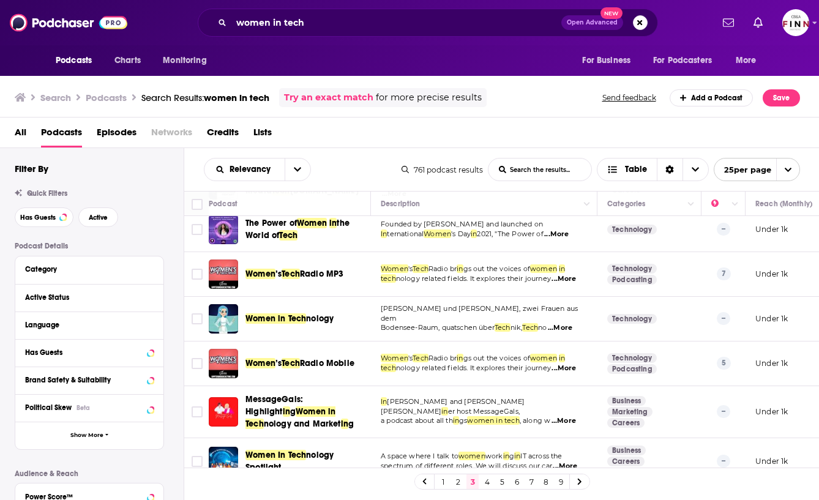
click at [489, 481] on link "4" at bounding box center [487, 482] width 12 height 15
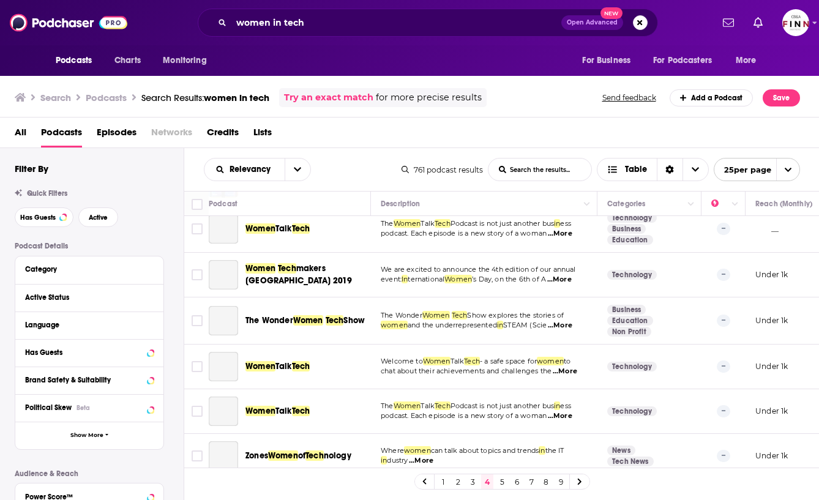
scroll to position [963, 0]
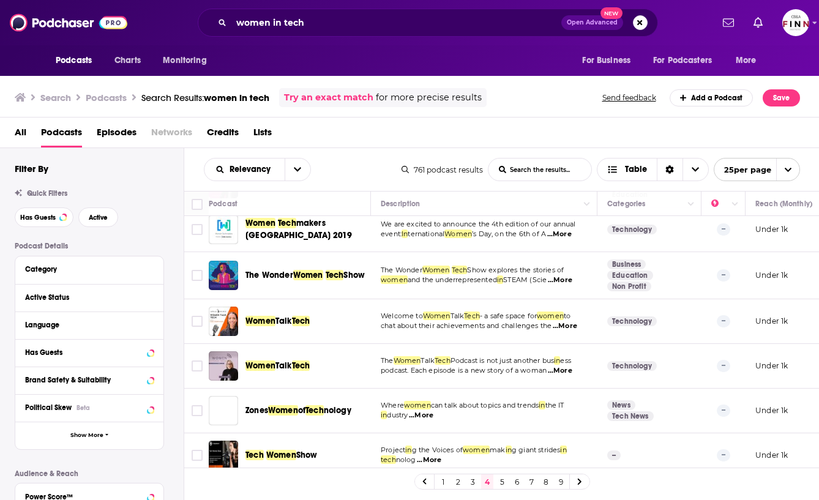
click at [503, 486] on link "5" at bounding box center [502, 482] width 12 height 15
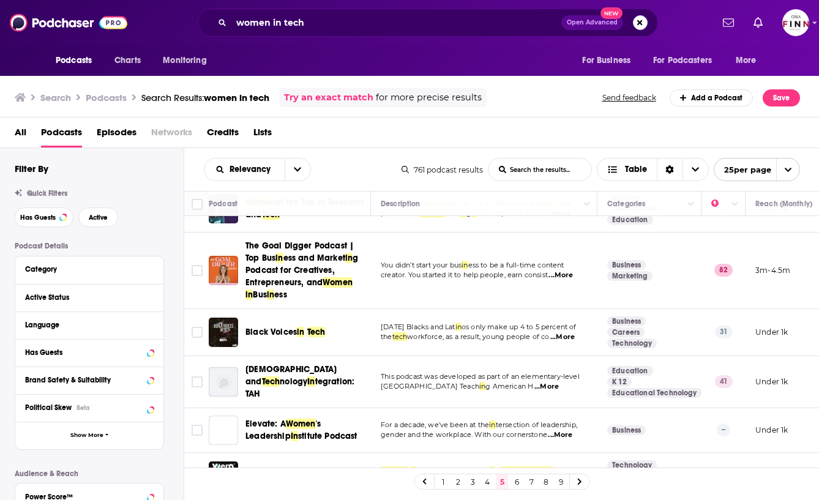
scroll to position [273, 0]
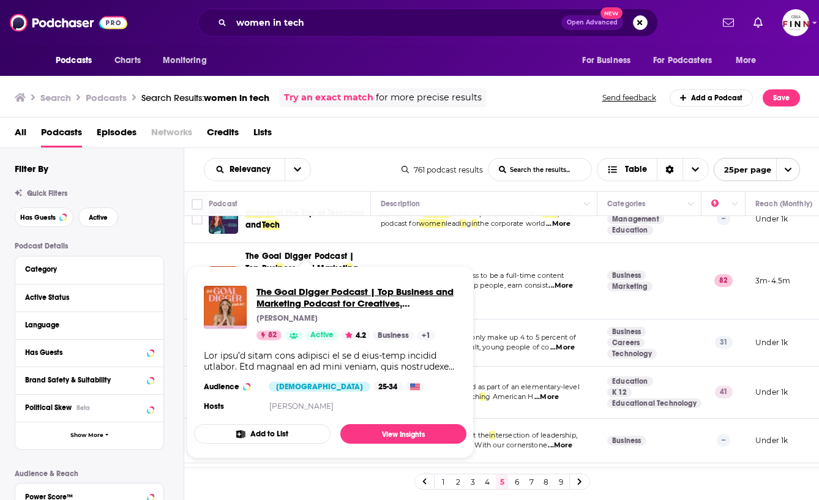
click at [329, 291] on span "The Goal Digger Podcast | Top Business and Marketing Podcast for Creatives, Ent…" at bounding box center [357, 297] width 200 height 23
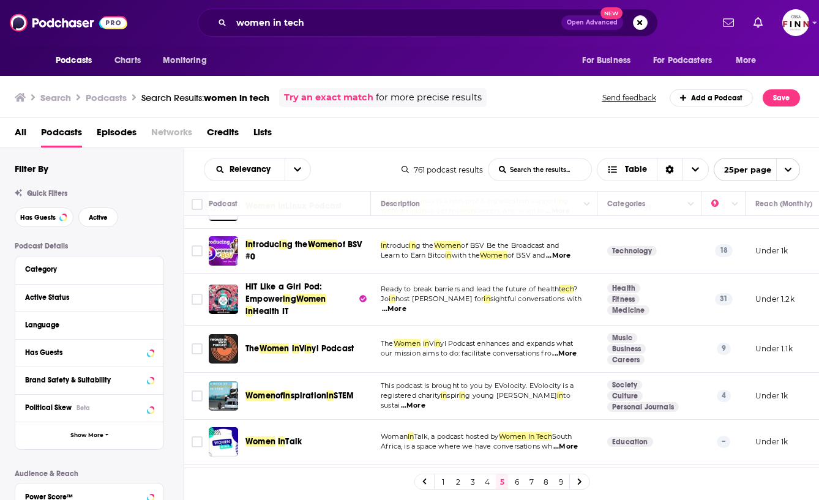
scroll to position [599, 0]
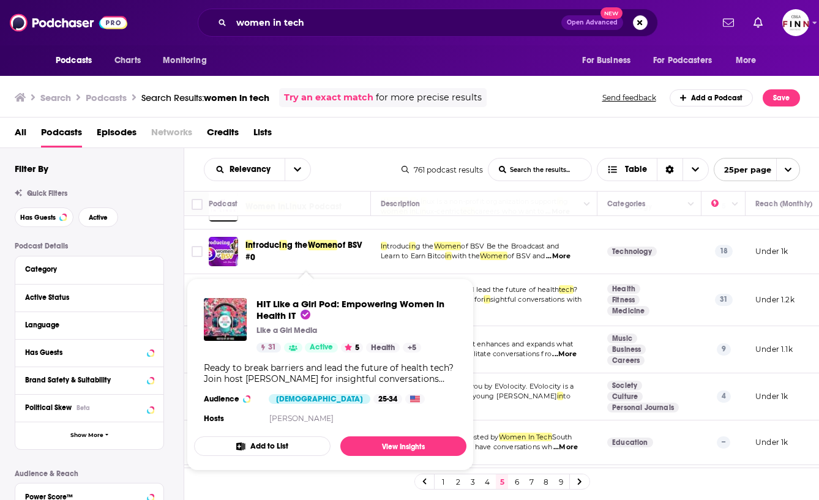
click at [294, 290] on div "HIT Like a Girl Pod: Empowering Women in Health IT Like a Girl Media 31 Active …" at bounding box center [330, 362] width 272 height 148
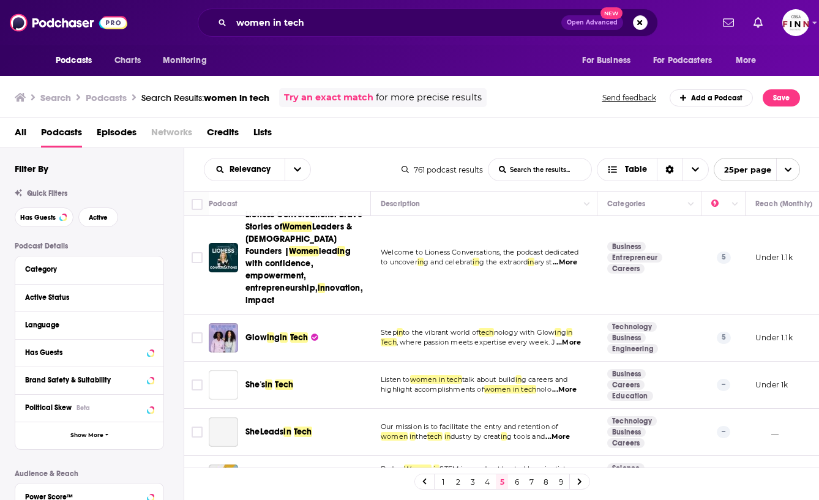
scroll to position [1015, 0]
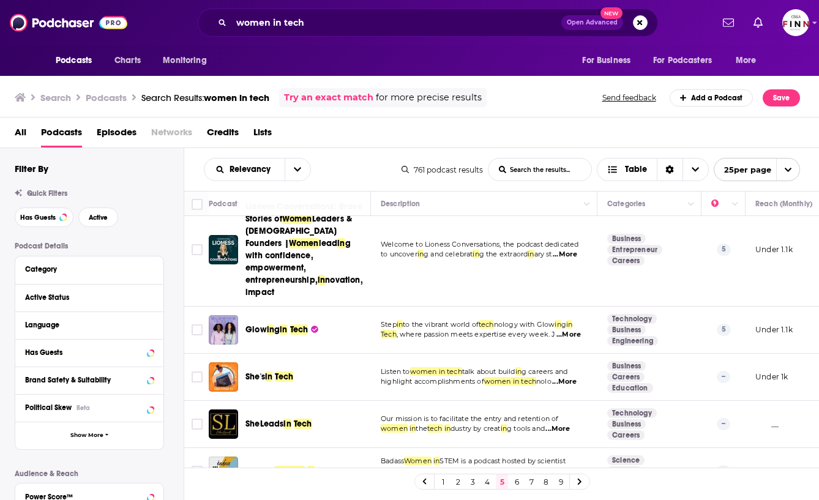
click at [514, 482] on link "6" at bounding box center [517, 482] width 12 height 15
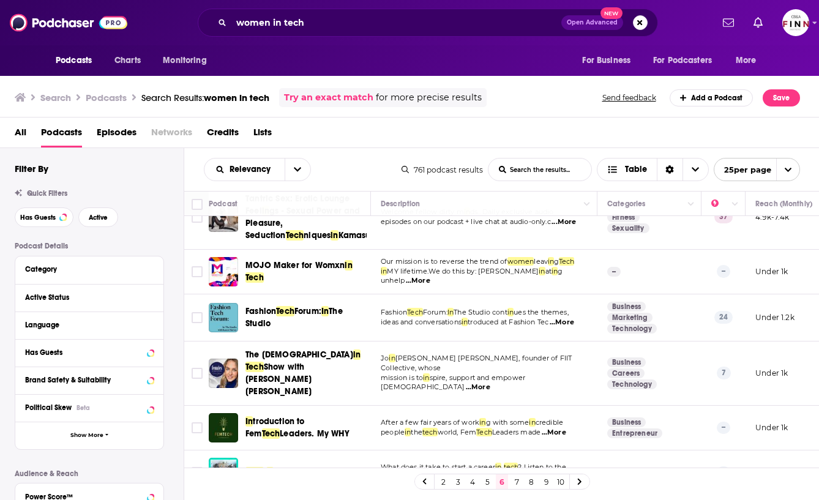
scroll to position [926, 0]
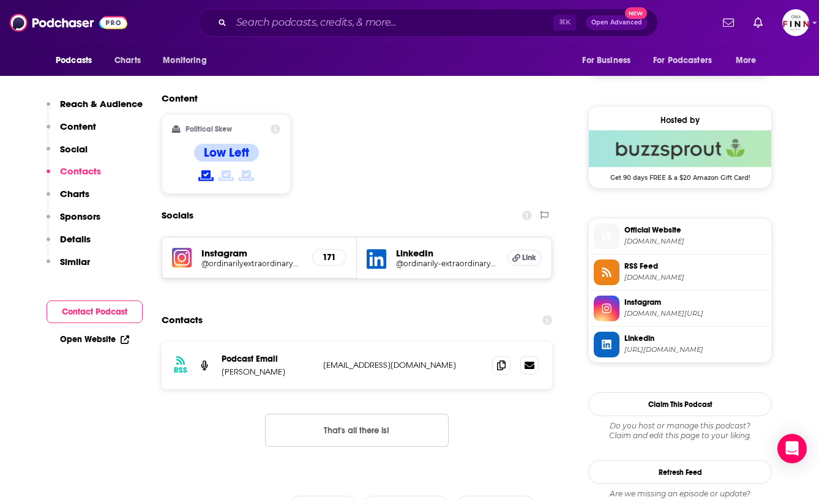
scroll to position [922, 0]
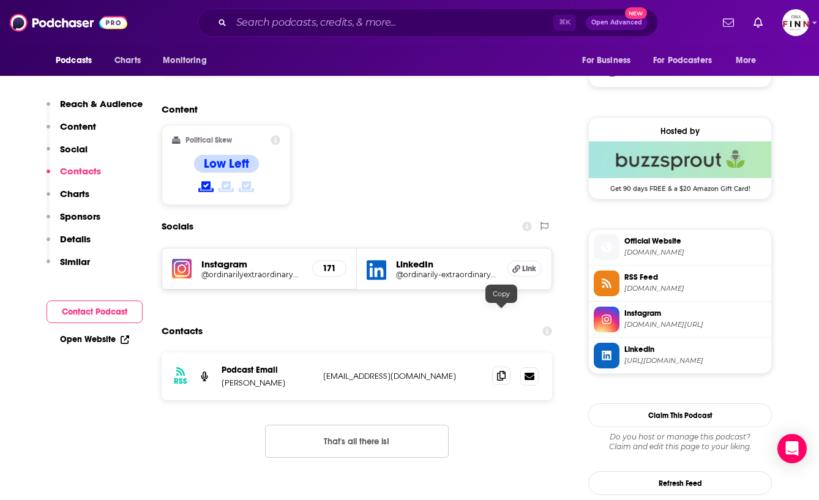
click at [499, 371] on icon at bounding box center [501, 376] width 9 height 10
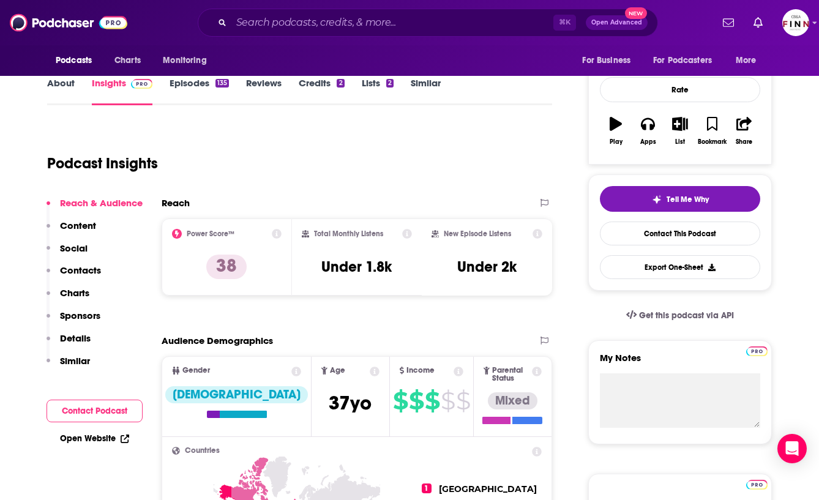
scroll to position [0, 0]
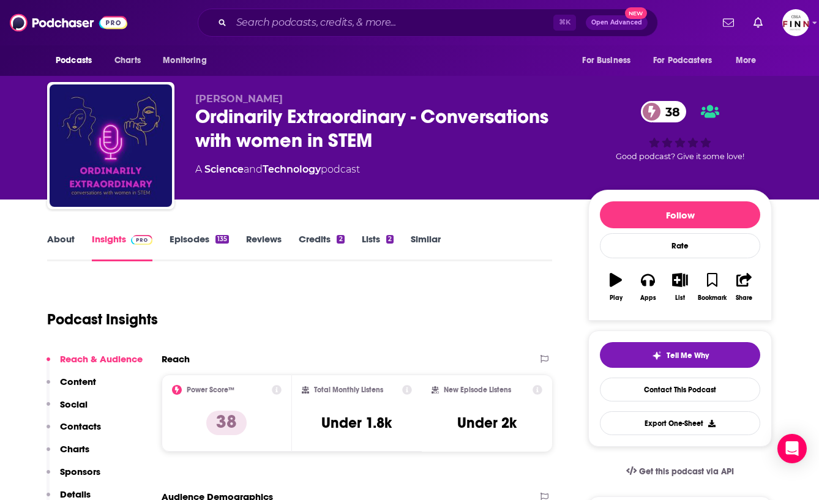
click at [287, 121] on div "Ordinarily Extraordinary - Conversations with women in STEM 38" at bounding box center [382, 129] width 374 height 48
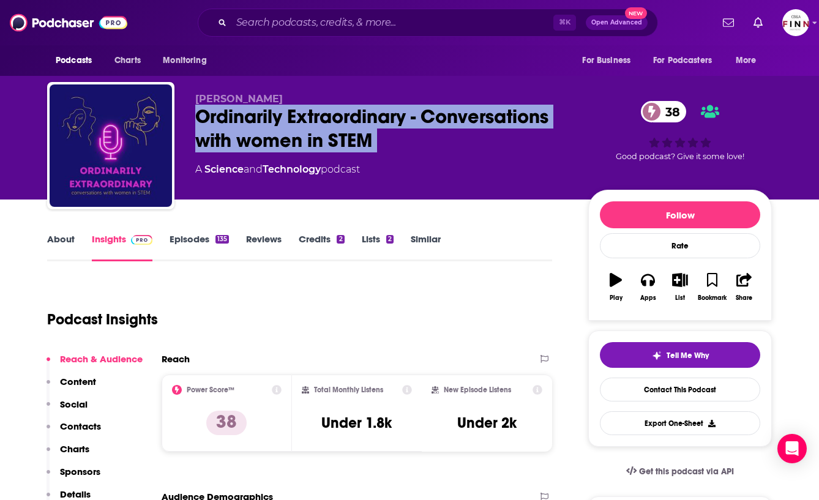
click at [287, 121] on div "Ordinarily Extraordinary - Conversations with women in STEM 38" at bounding box center [382, 129] width 374 height 48
copy div "Ordinarily Extraordinary - Conversations with women in STEM 38"
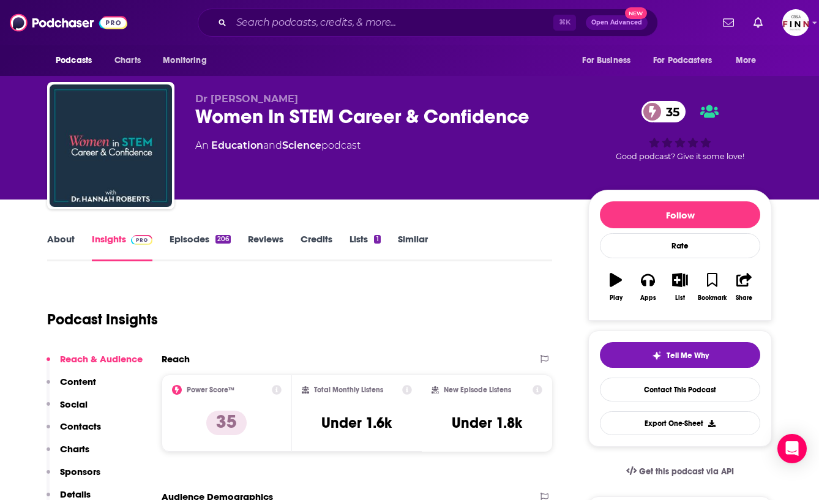
click at [308, 114] on div "Women In STEM Career & Confidence 35" at bounding box center [382, 117] width 374 height 24
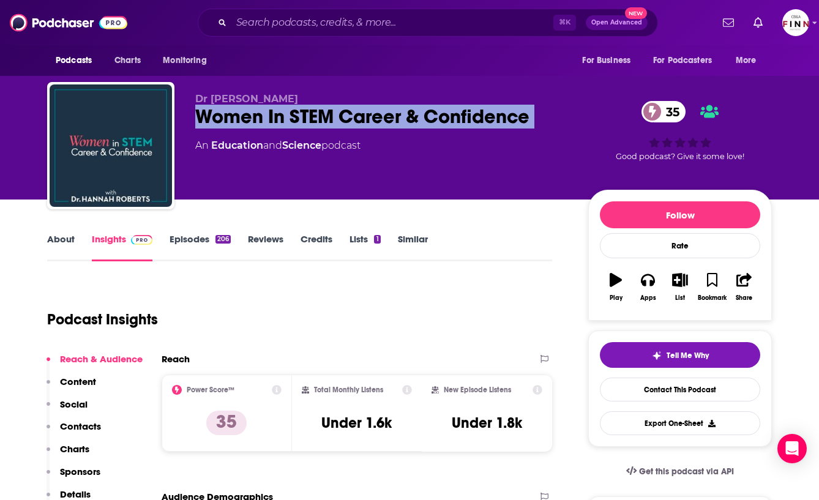
click at [308, 114] on div "Women In STEM Career & Confidence 35" at bounding box center [382, 117] width 374 height 24
copy div "Women In STEM Career & Confidence 35"
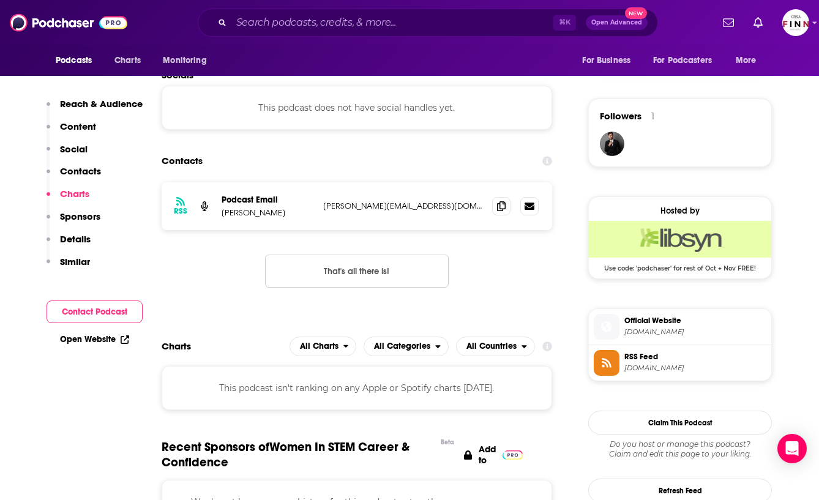
scroll to position [841, 0]
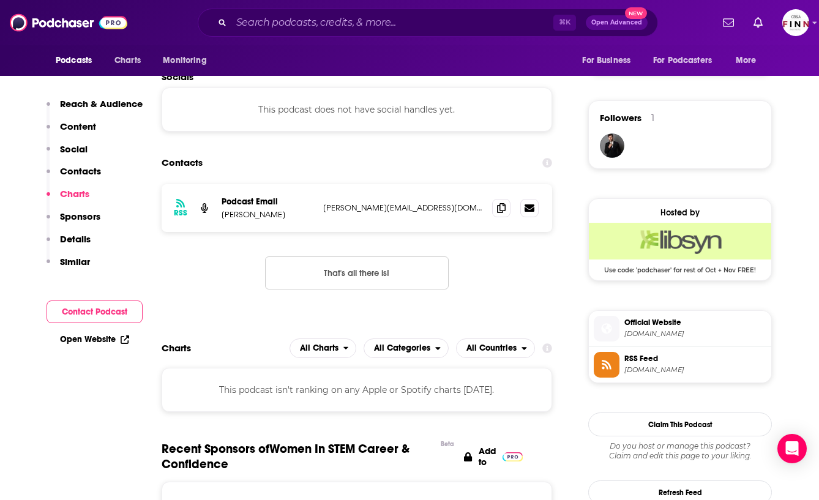
click at [388, 209] on p "[PERSON_NAME][EMAIL_ADDRESS][DOMAIN_NAME]" at bounding box center [402, 208] width 159 height 10
click at [388, 209] on p "hannah@hannahnikeroberts.com" at bounding box center [402, 208] width 159 height 10
copy div "hannah@hannahnikeroberts.com hannah@hannahnikeroberts.com"
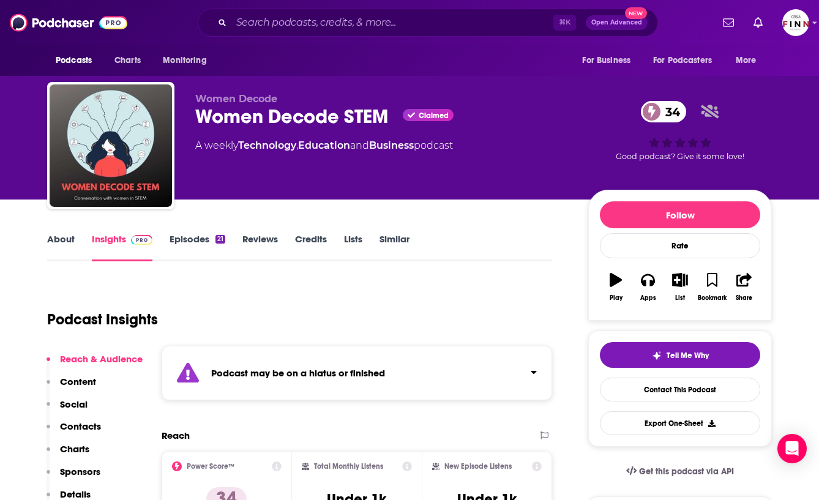
click at [291, 113] on div "Women Decode STEM Claimed 34" at bounding box center [382, 117] width 374 height 24
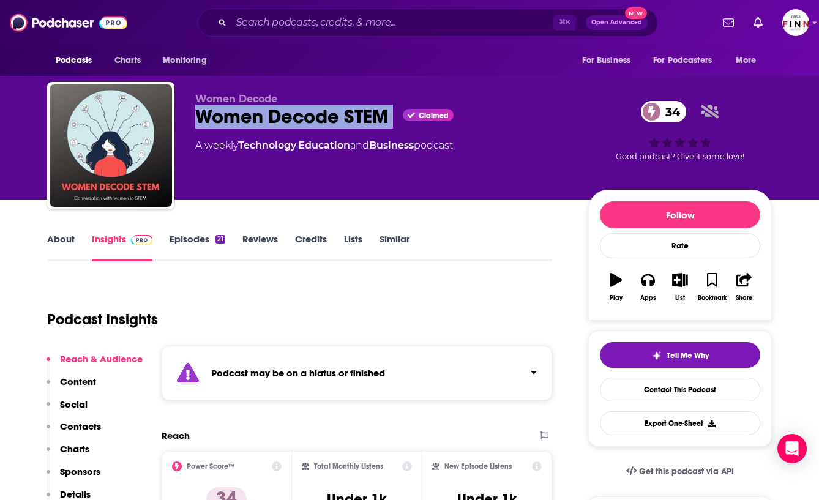
click at [291, 113] on div "Women Decode STEM Claimed 34" at bounding box center [382, 117] width 374 height 24
copy div "Women Decode STEM"
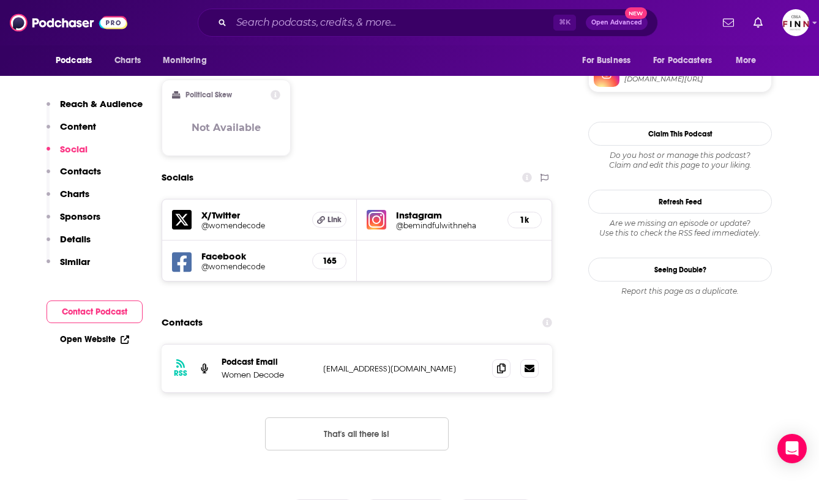
scroll to position [1031, 0]
click at [369, 362] on p "womendecode@gmail.com" at bounding box center [402, 367] width 159 height 10
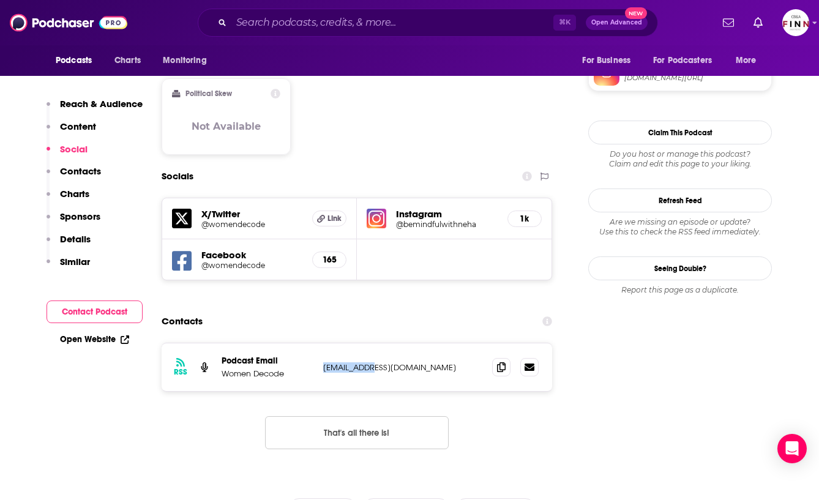
click at [369, 362] on p "womendecode@gmail.com" at bounding box center [402, 367] width 159 height 10
copy div "womendecode@gmail.com womendecode@gmail.com"
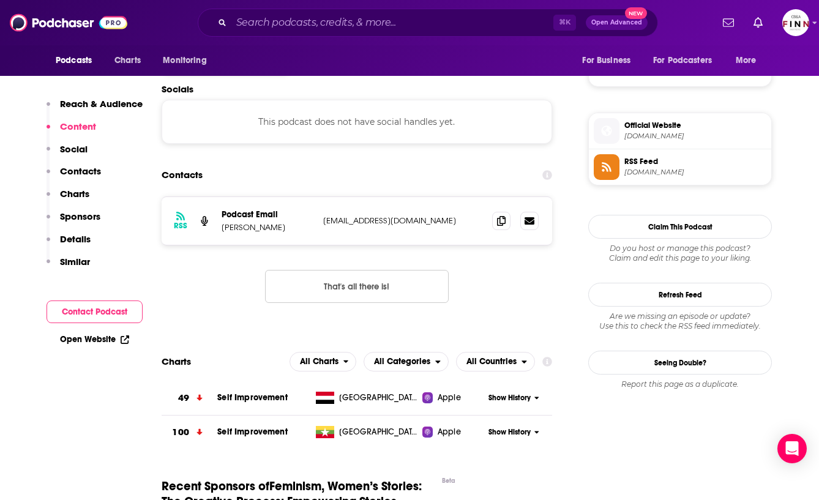
scroll to position [854, 0]
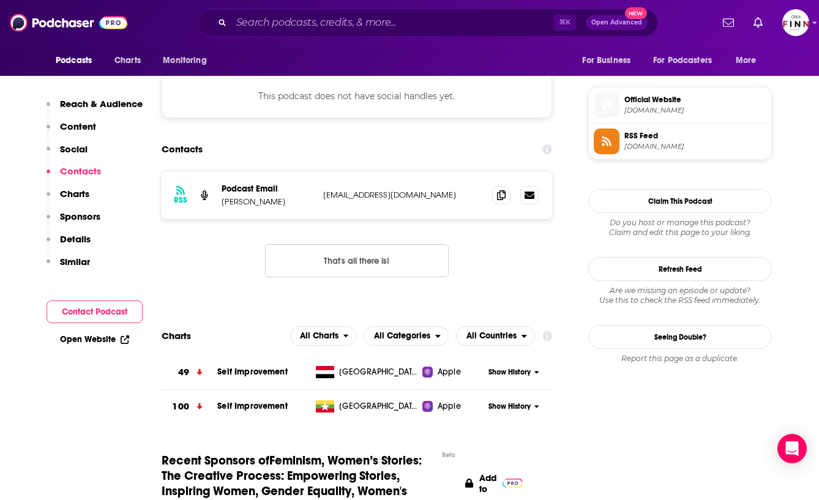
click at [380, 196] on p "mia@creativeprocess.info" at bounding box center [402, 195] width 159 height 10
copy div "mia@creativeprocess.info mia@creativeprocess.info"
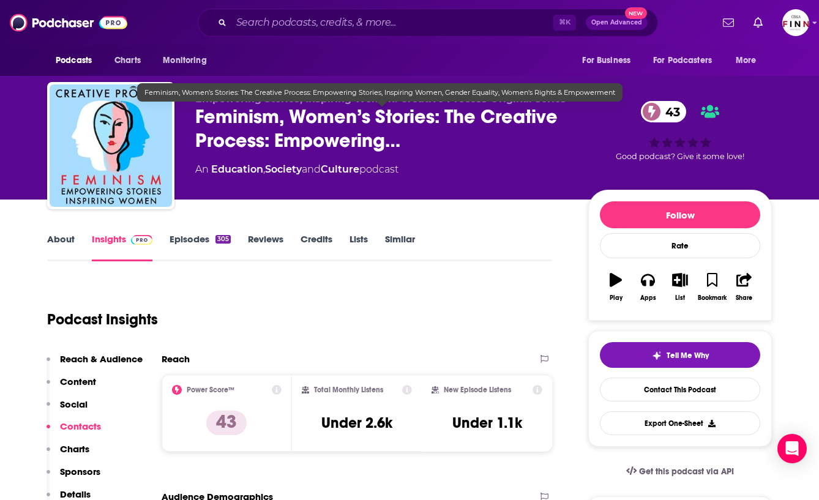
click at [302, 107] on span "Feminism, Women’s Stories: The Creative Process: Empowering…" at bounding box center [382, 129] width 374 height 48
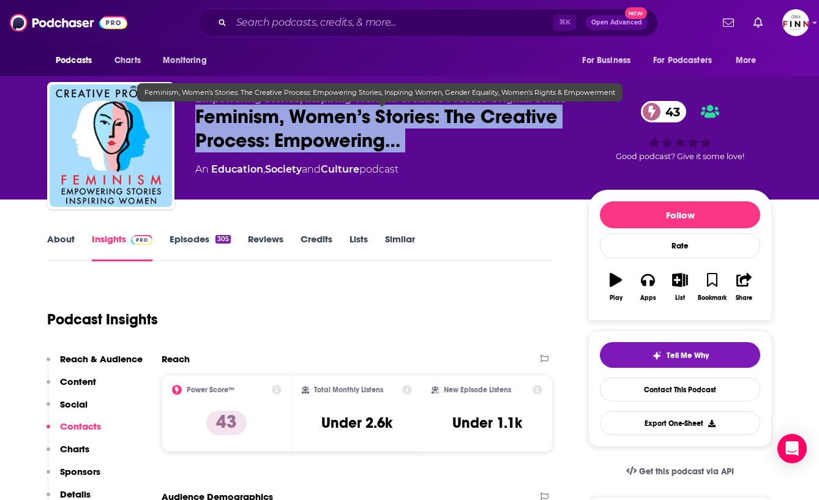
click at [302, 107] on span "Feminism, Women’s Stories: The Creative Process: Empowering…" at bounding box center [382, 129] width 374 height 48
copy div "Feminism, Women’s Stories: The Creative Process: Empowering… 43"
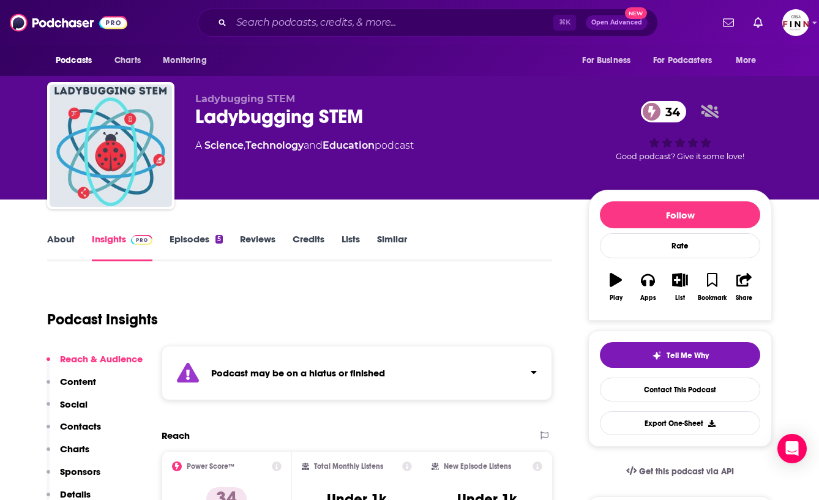
click at [261, 120] on div "Ladybugging STEM 34" at bounding box center [382, 117] width 374 height 24
copy div "Ladybugging STEM 34"
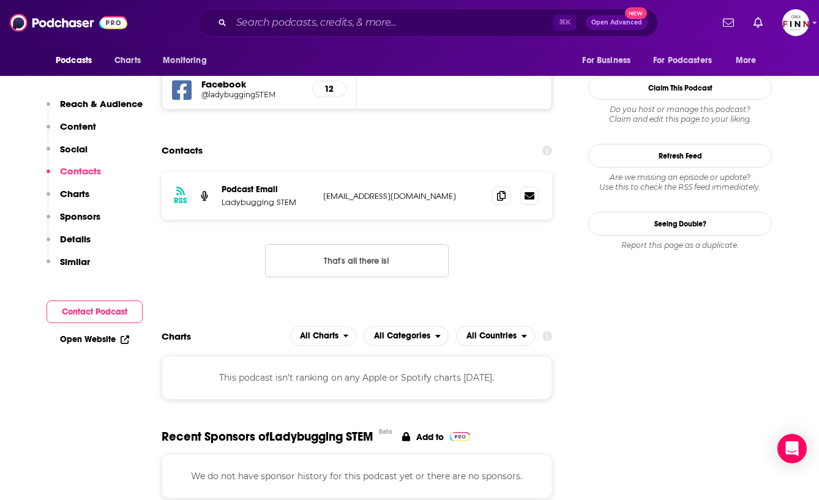
scroll to position [1189, 0]
click at [506, 185] on span at bounding box center [501, 194] width 18 height 18
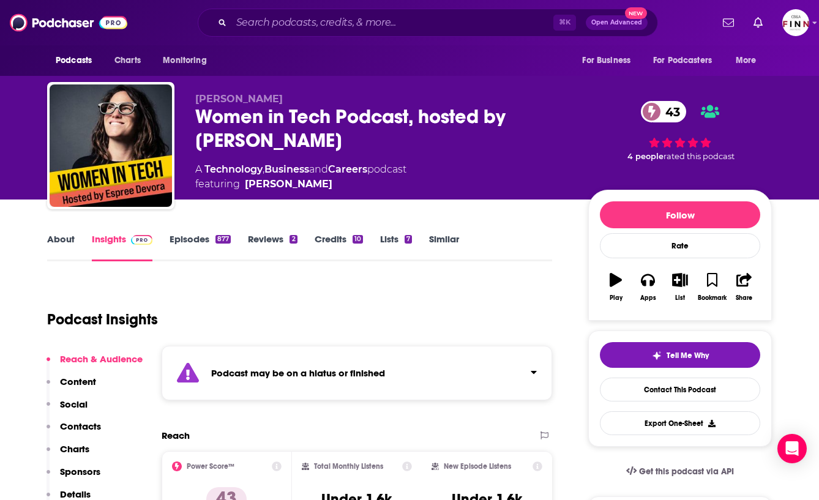
click at [280, 126] on div "Women in Tech Podcast, hosted by Espree Devora 43" at bounding box center [382, 129] width 374 height 48
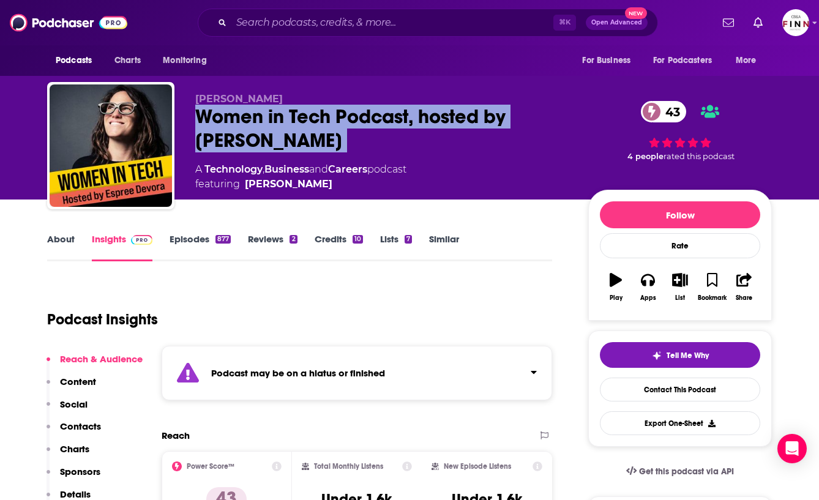
click at [280, 126] on div "Women in Tech Podcast, hosted by Espree Devora 43" at bounding box center [382, 129] width 374 height 48
copy div "Women in Tech Podcast, hosted by Espree Devora 43"
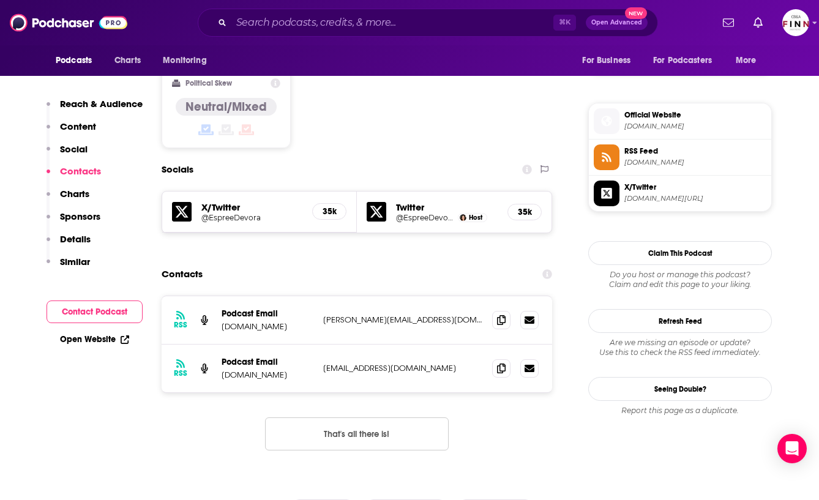
scroll to position [1031, 0]
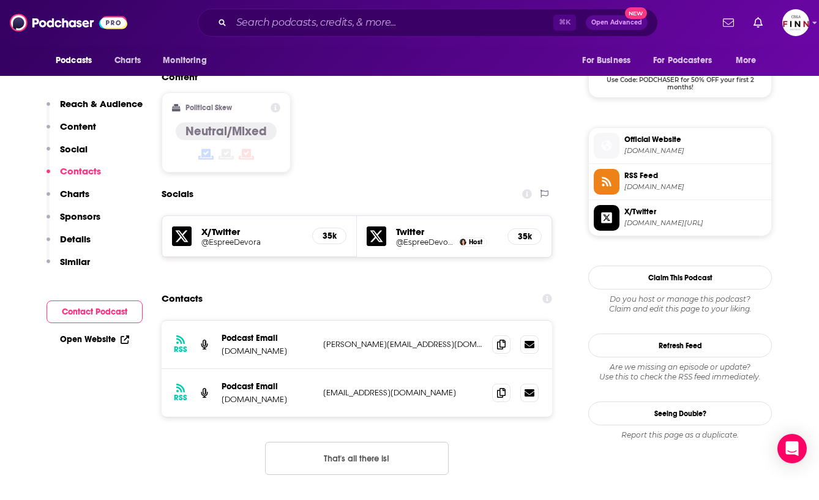
click at [380, 339] on p "espree@wearelatech.com" at bounding box center [402, 344] width 159 height 10
copy div "espree@wearelatech.com espree@wearelatech.com"
click at [383, 388] on p "info+5fadc83dbc034454b53fe076@mg.pippa.io" at bounding box center [402, 393] width 159 height 10
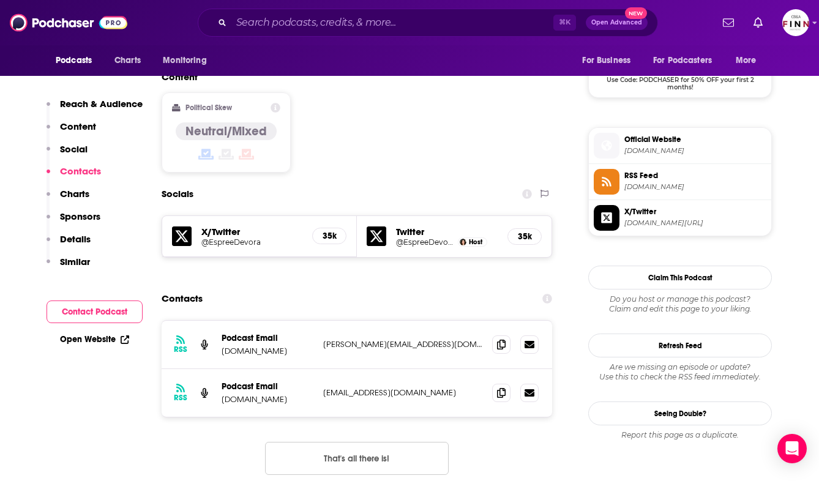
click at [383, 388] on p "info+5fadc83dbc034454b53fe076@mg.pippa.io" at bounding box center [402, 393] width 159 height 10
copy div "info+5fadc83dbc034454b53fe076@mg.pippa.io info+5fadc83dbc034454b53fe076@mg.pipp…"
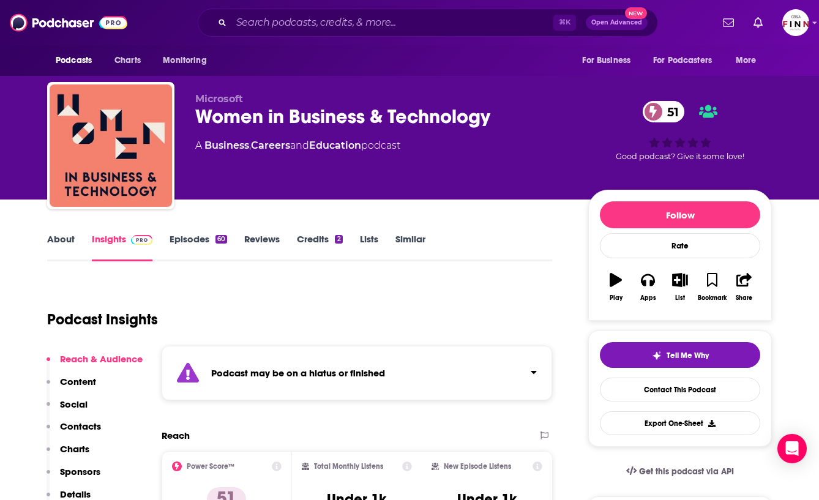
click at [345, 123] on div "Women in Business & Technology 51" at bounding box center [382, 117] width 374 height 24
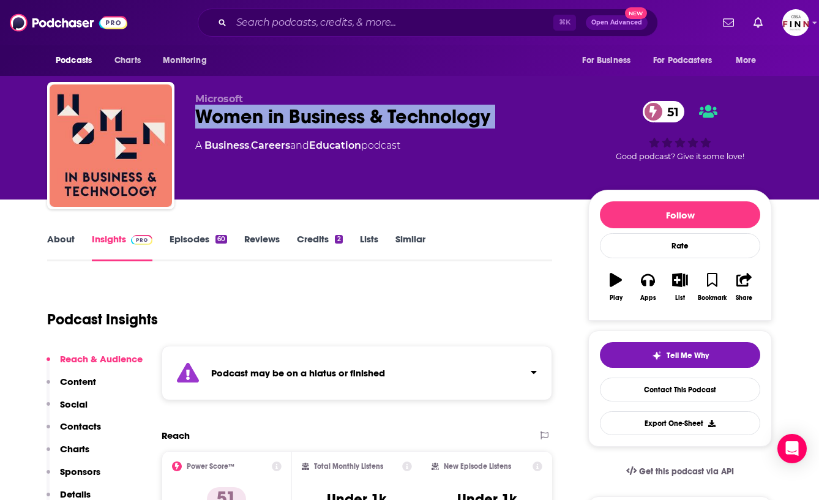
click at [345, 123] on div "Women in Business & Technology 51" at bounding box center [382, 117] width 374 height 24
copy div "Women in Business & Technology 51"
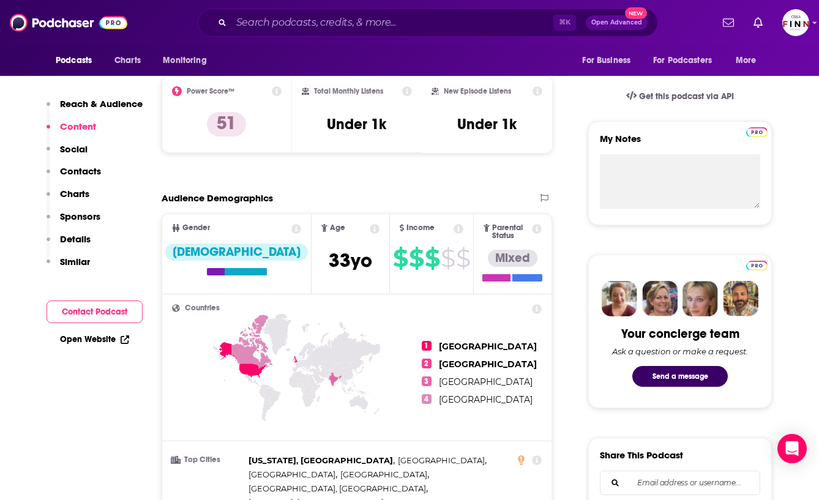
scroll to position [284, 0]
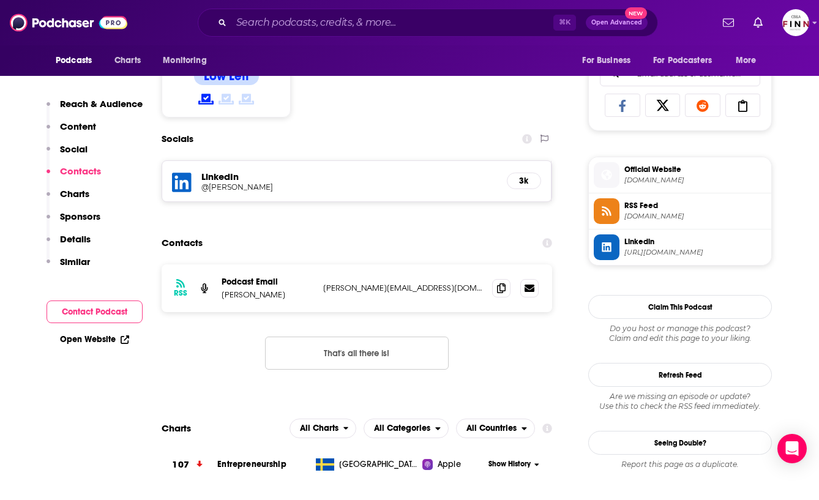
scroll to position [779, 0]
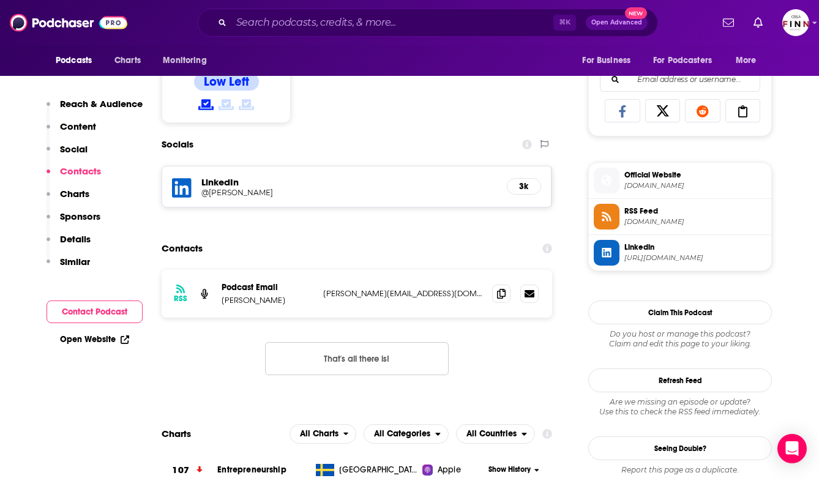
click at [366, 296] on p "[PERSON_NAME][EMAIL_ADDRESS][DOMAIN_NAME]" at bounding box center [402, 293] width 159 height 10
copy div "[PERSON_NAME][EMAIL_ADDRESS][DOMAIN_NAME] [PERSON_NAME][EMAIL_ADDRESS][DOMAIN_N…"
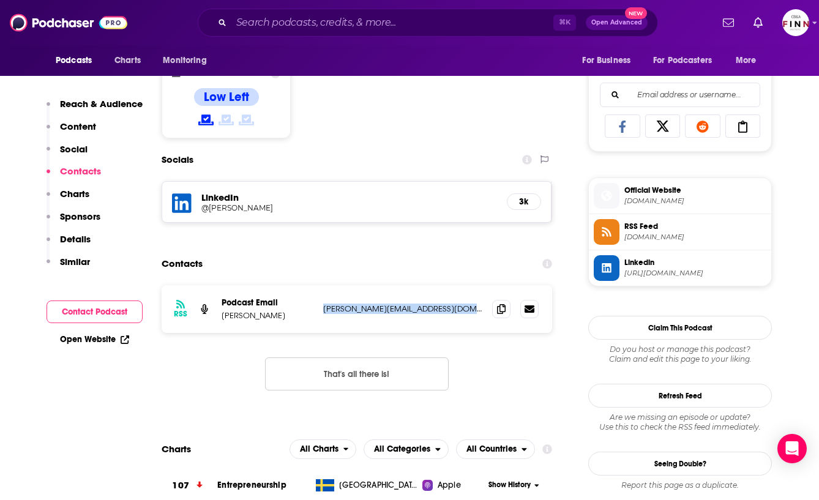
scroll to position [763, 0]
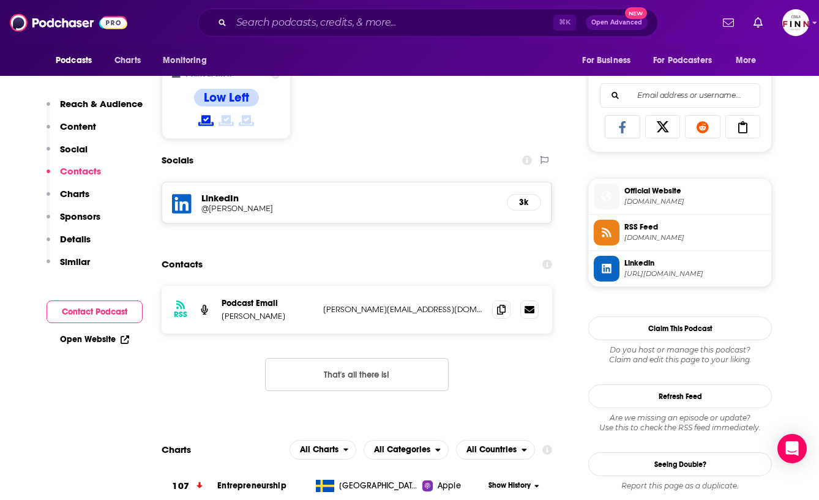
click at [257, 319] on p "Dirkjan Hupkes" at bounding box center [268, 316] width 92 height 10
copy p "Dirkjan Hupkes"
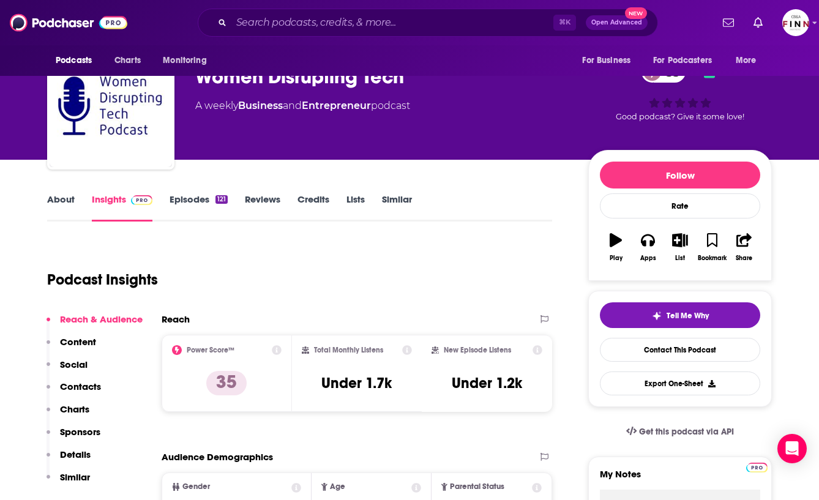
scroll to position [0, 0]
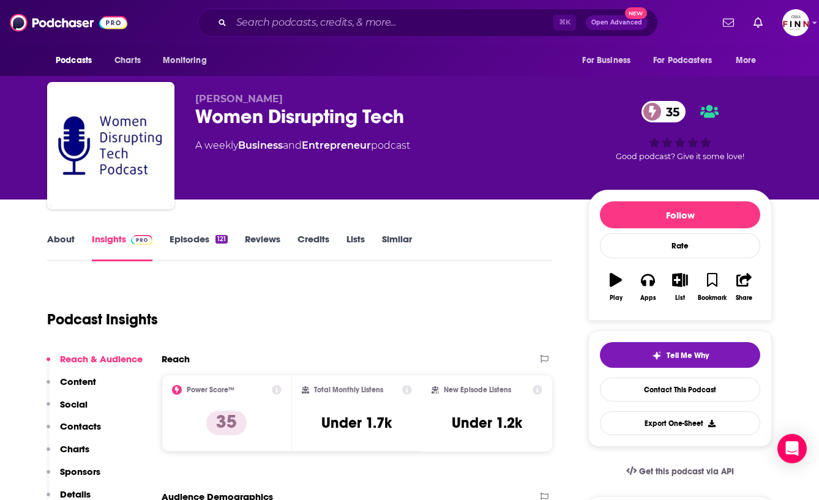
click at [252, 111] on div "Women Disrupting Tech 35" at bounding box center [382, 117] width 374 height 24
click at [252, 113] on div "Women Disrupting Tech 35" at bounding box center [382, 117] width 374 height 24
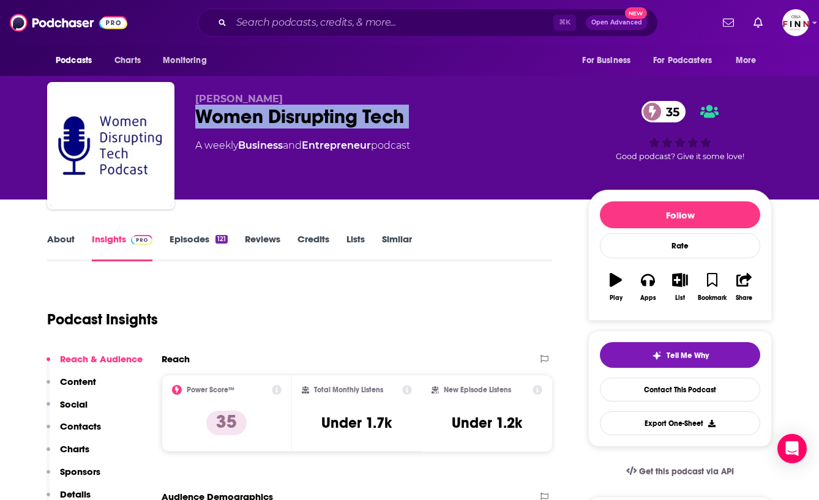
click at [252, 113] on div "Women Disrupting Tech 35" at bounding box center [382, 117] width 374 height 24
copy div "Women Disrupting Tech 35"
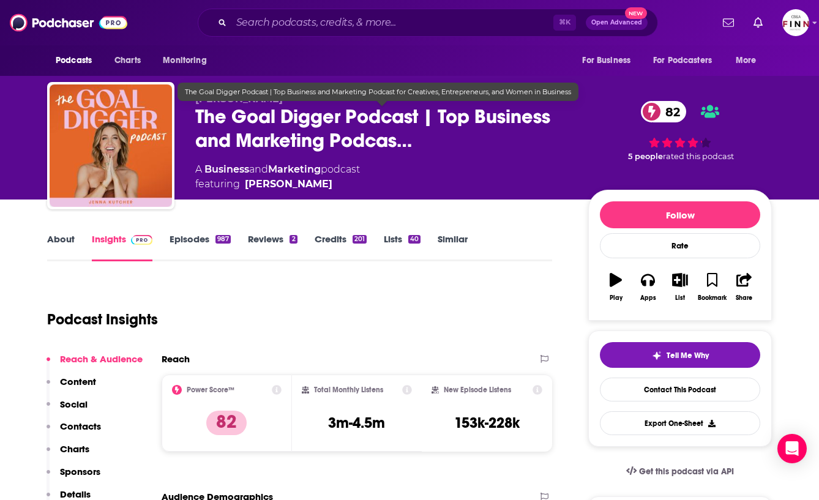
click at [311, 125] on span "The Goal Digger Podcast | Top Business and Marketing Podcas…" at bounding box center [382, 129] width 374 height 48
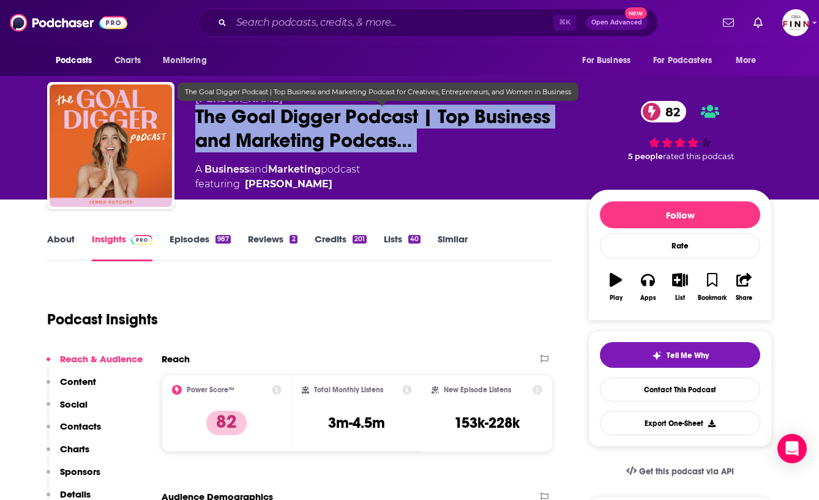
click at [311, 125] on span "The Goal Digger Podcast | Top Business and Marketing Podcas…" at bounding box center [382, 129] width 374 height 48
